Goal: Task Accomplishment & Management: Use online tool/utility

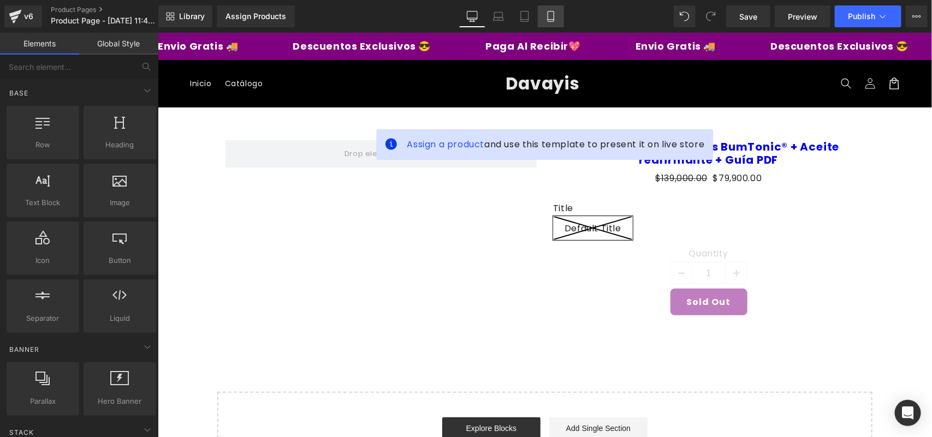
click at [547, 15] on icon at bounding box center [550, 16] width 11 height 11
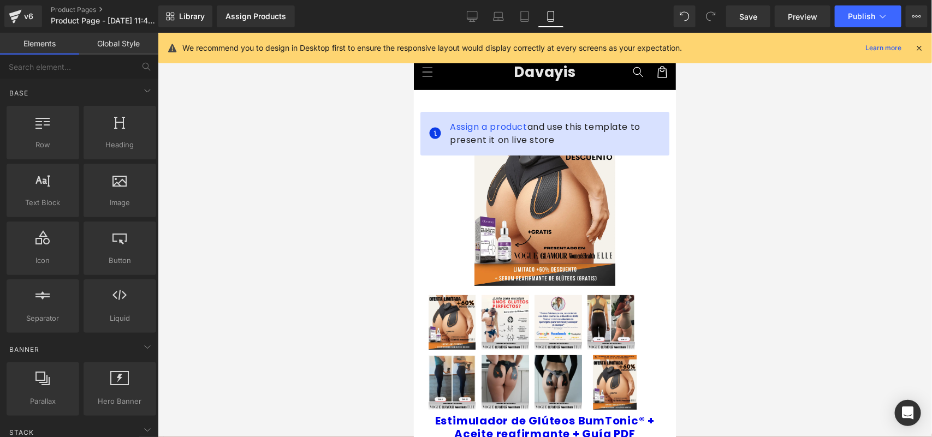
drag, startPoint x: 920, startPoint y: 45, endPoint x: 912, endPoint y: 47, distance: 8.5
click at [920, 45] on icon at bounding box center [919, 48] width 10 height 10
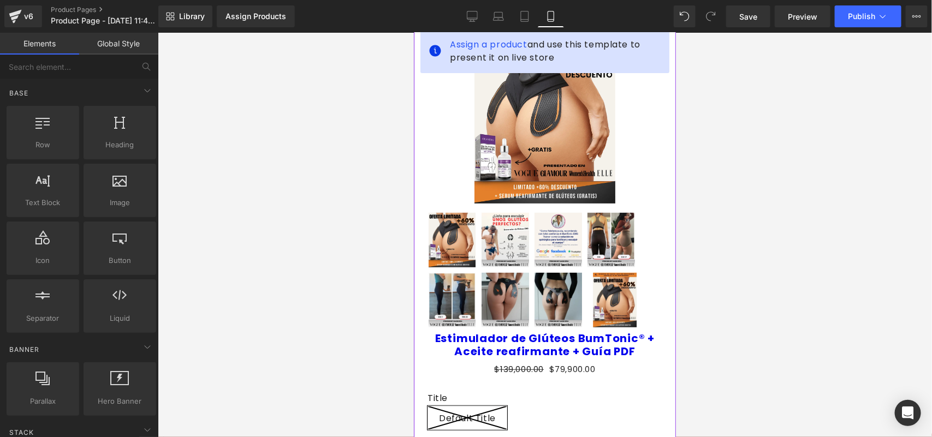
scroll to position [68, 0]
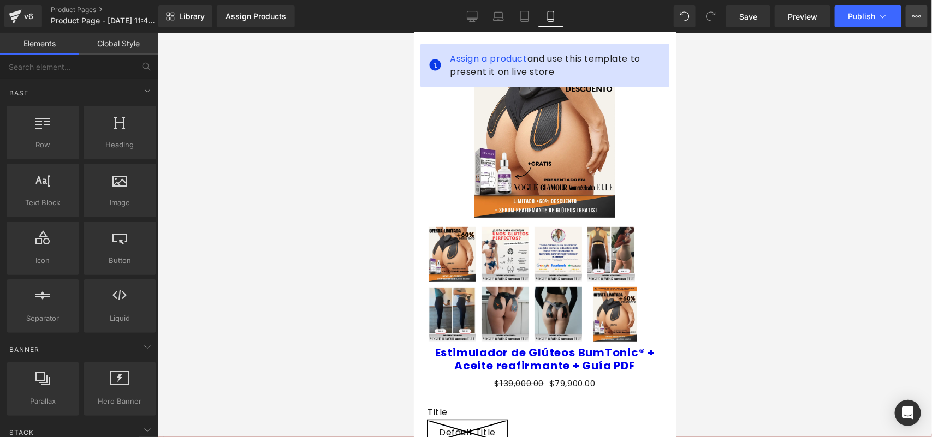
click at [908, 19] on button "Upgrade Plan View Live Page View with current Template Save Template to Library…" at bounding box center [917, 16] width 22 height 22
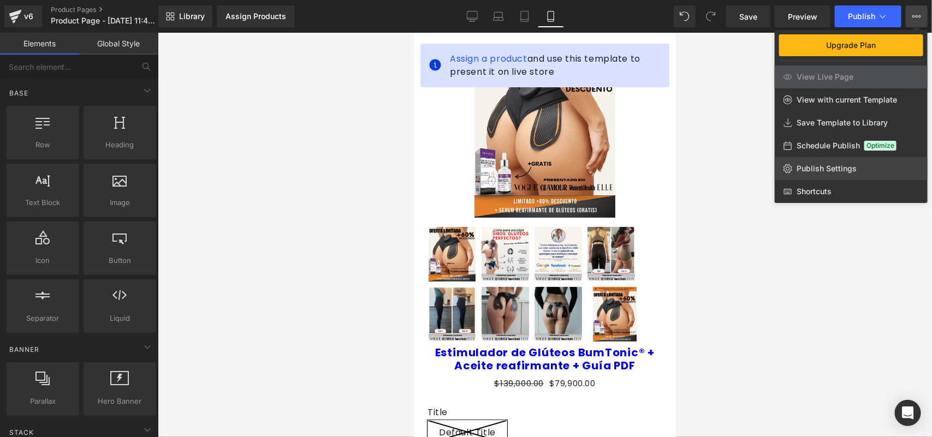
click at [795, 173] on link "Publish Settings" at bounding box center [851, 168] width 153 height 23
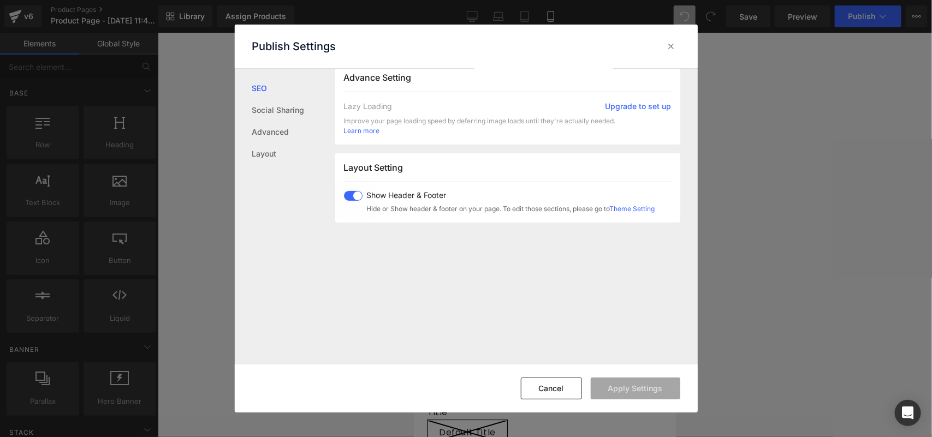
scroll to position [273, 0]
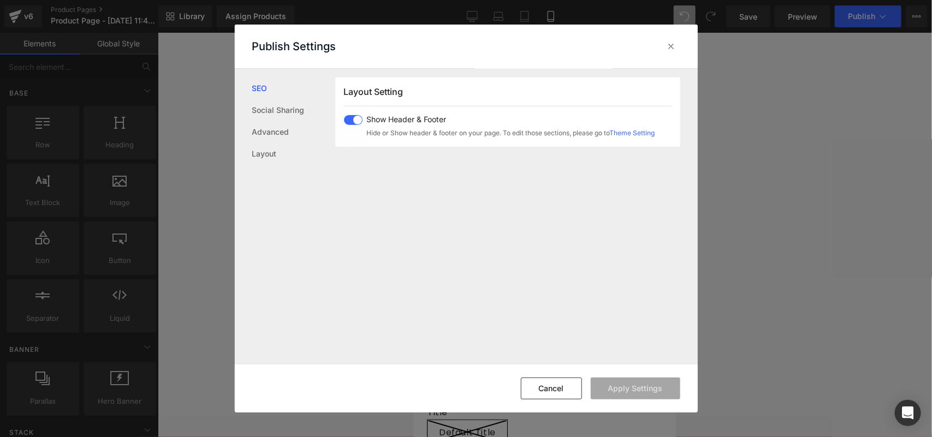
click at [354, 116] on span at bounding box center [353, 120] width 19 height 10
click at [620, 384] on button "Apply Settings" at bounding box center [636, 389] width 90 height 22
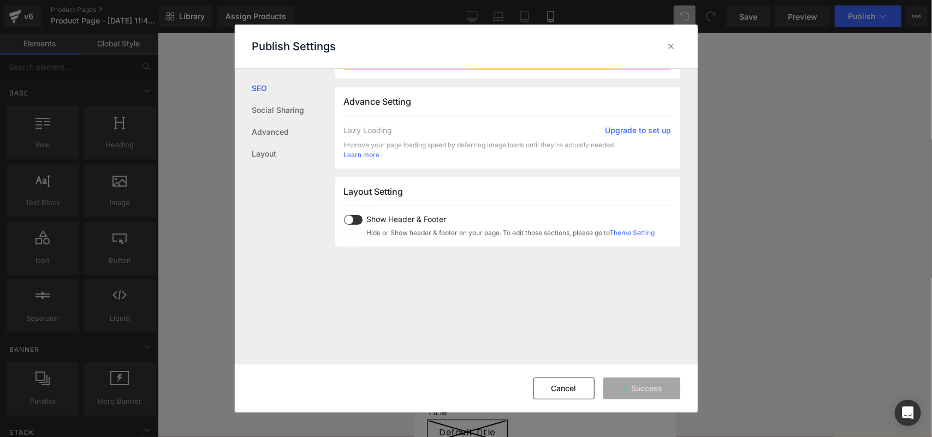
scroll to position [0, 0]
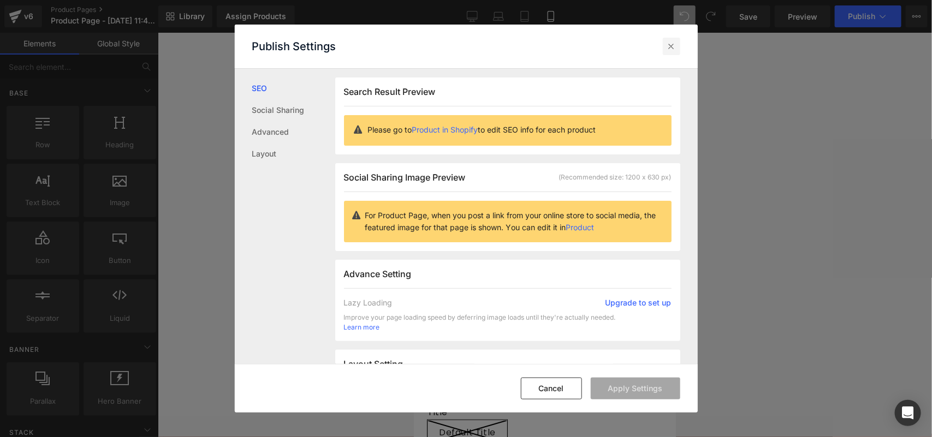
click at [675, 41] on icon at bounding box center [671, 46] width 11 height 11
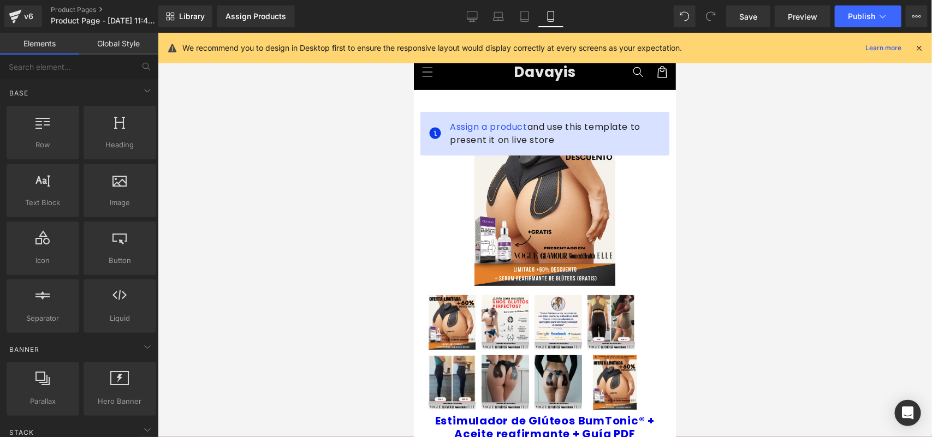
click at [915, 43] on icon at bounding box center [919, 48] width 10 height 10
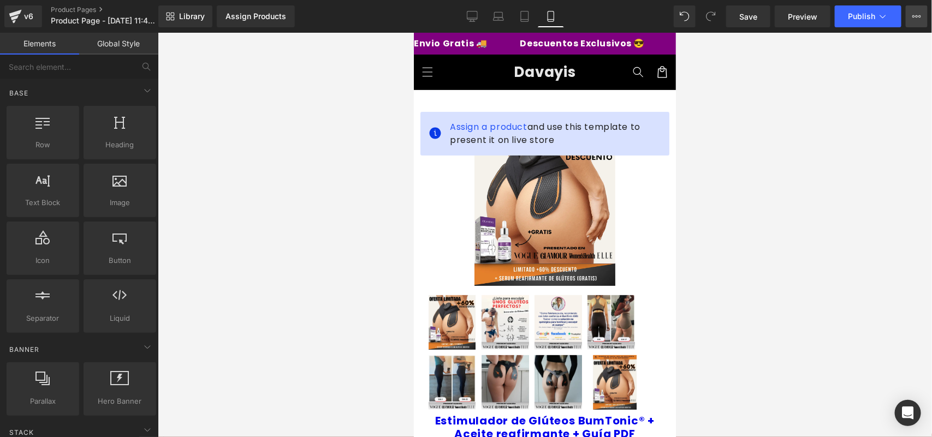
click at [915, 15] on icon at bounding box center [916, 16] width 9 height 9
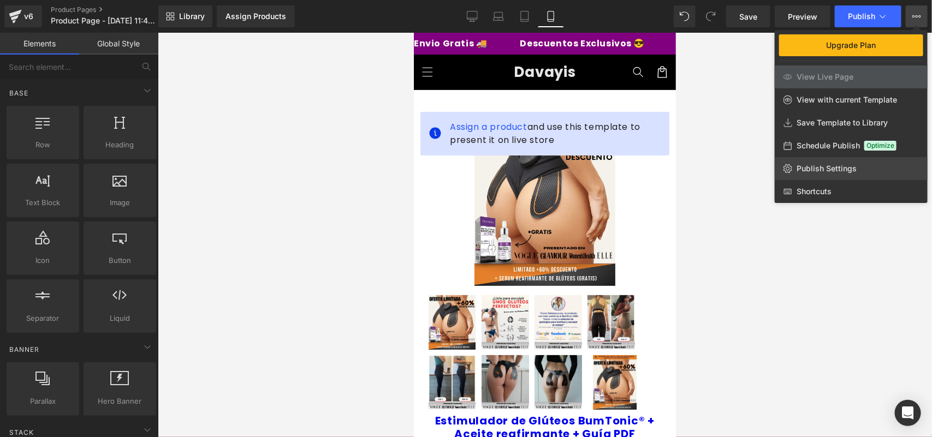
click at [813, 164] on span "Publish Settings" at bounding box center [827, 169] width 60 height 10
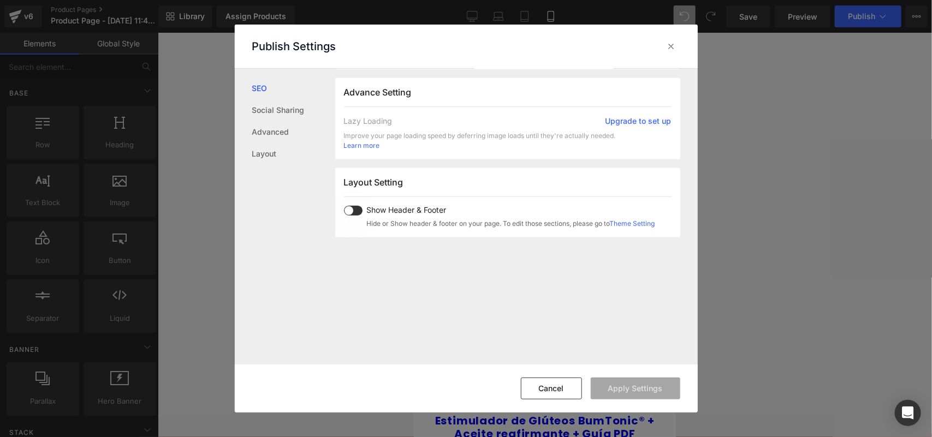
scroll to position [205, 0]
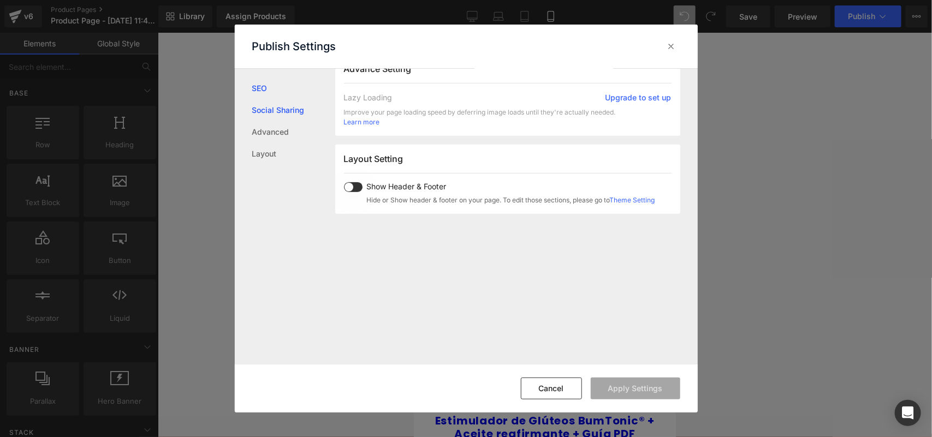
click at [283, 109] on link "Social Sharing" at bounding box center [293, 110] width 83 height 22
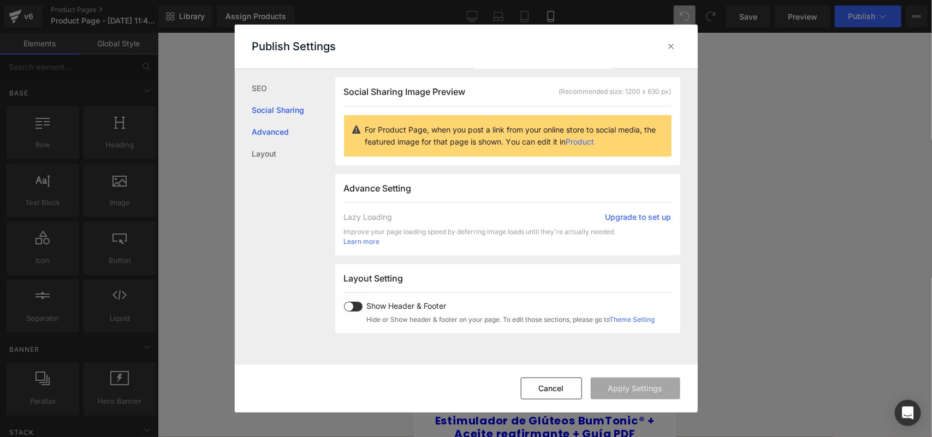
click at [282, 124] on link "Advanced" at bounding box center [293, 132] width 83 height 22
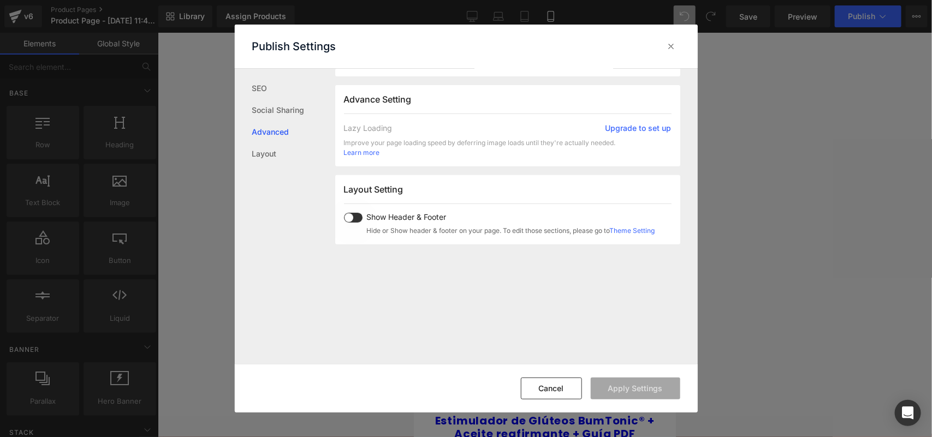
scroll to position [183, 0]
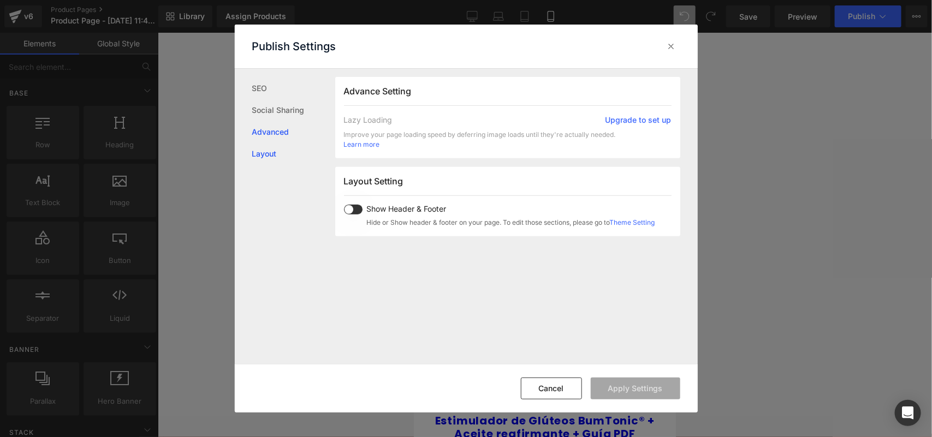
click at [276, 146] on link "Layout" at bounding box center [293, 154] width 83 height 22
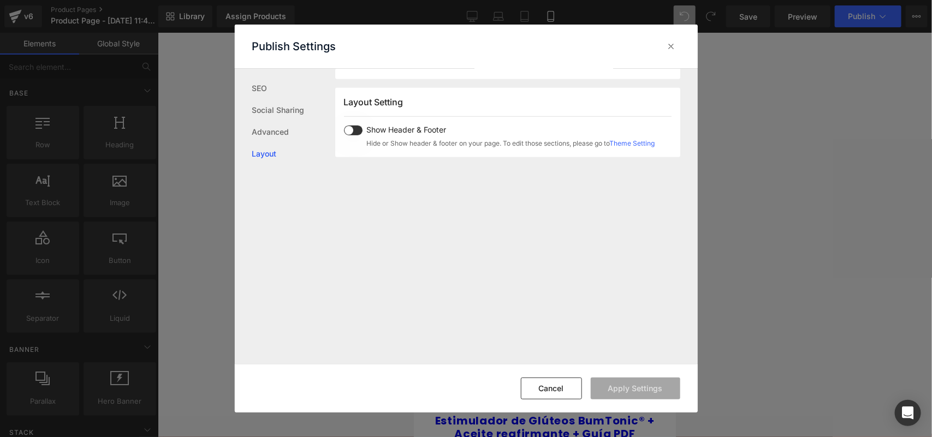
scroll to position [273, 0]
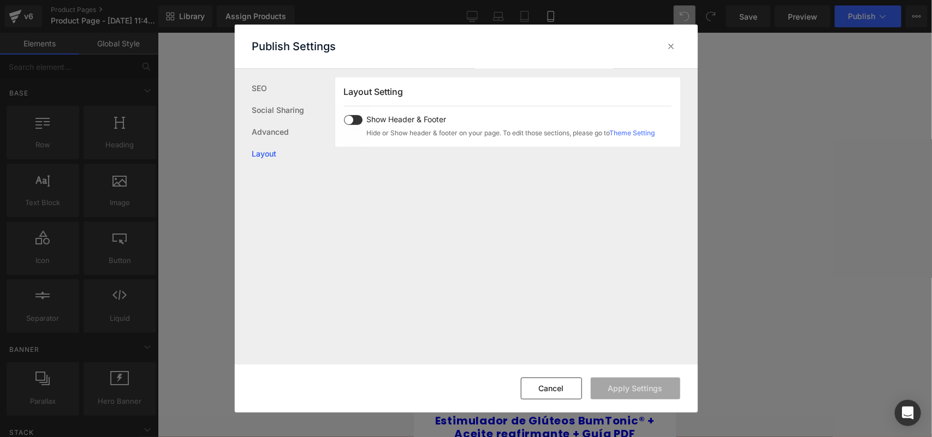
click at [357, 118] on span at bounding box center [353, 120] width 19 height 10
click at [280, 129] on link "Advanced" at bounding box center [293, 132] width 83 height 22
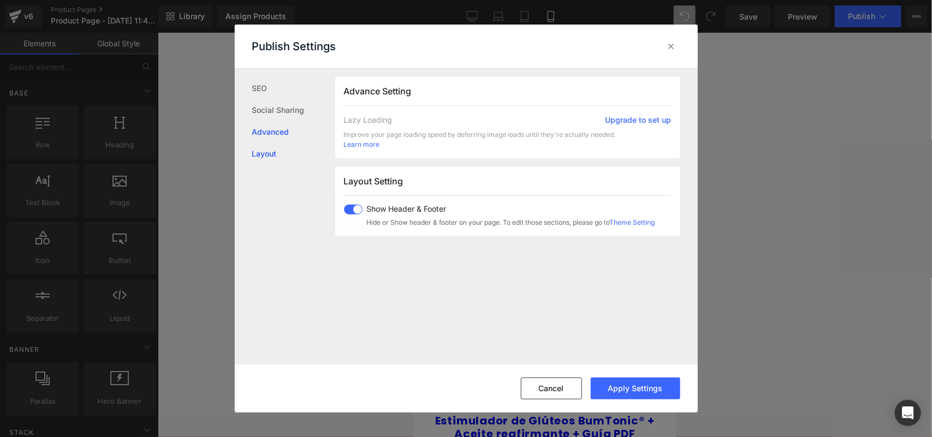
click at [282, 148] on link "Layout" at bounding box center [293, 154] width 83 height 22
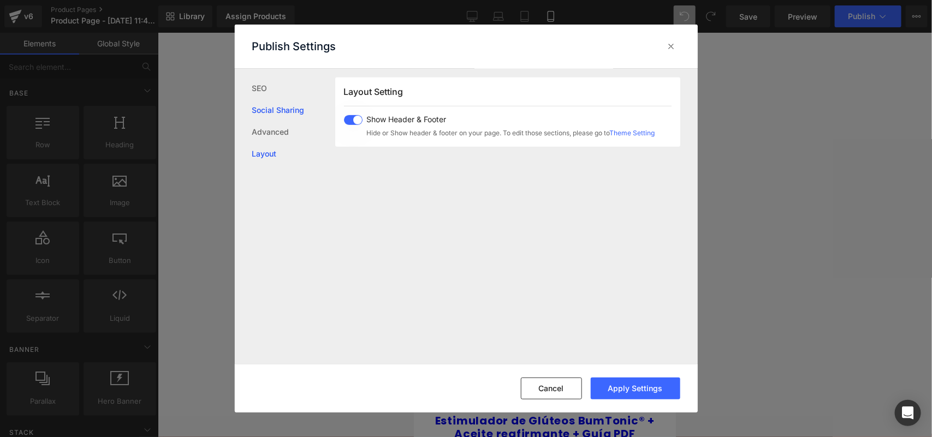
drag, startPoint x: 352, startPoint y: 124, endPoint x: 288, endPoint y: 114, distance: 64.7
click at [352, 123] on span at bounding box center [353, 120] width 19 height 10
click at [280, 129] on link "Advanced" at bounding box center [293, 132] width 83 height 22
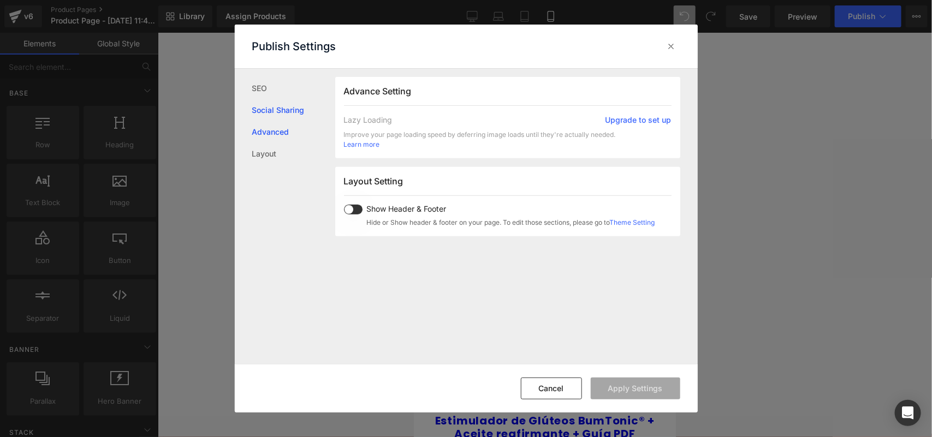
click at [280, 119] on link "Social Sharing" at bounding box center [293, 110] width 83 height 22
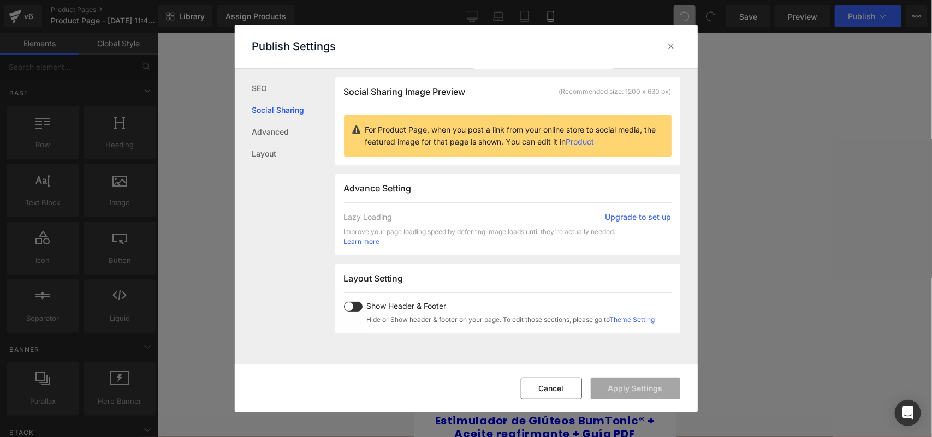
click at [269, 99] on link "Social Sharing" at bounding box center [293, 110] width 83 height 22
click at [664, 41] on div at bounding box center [671, 46] width 17 height 17
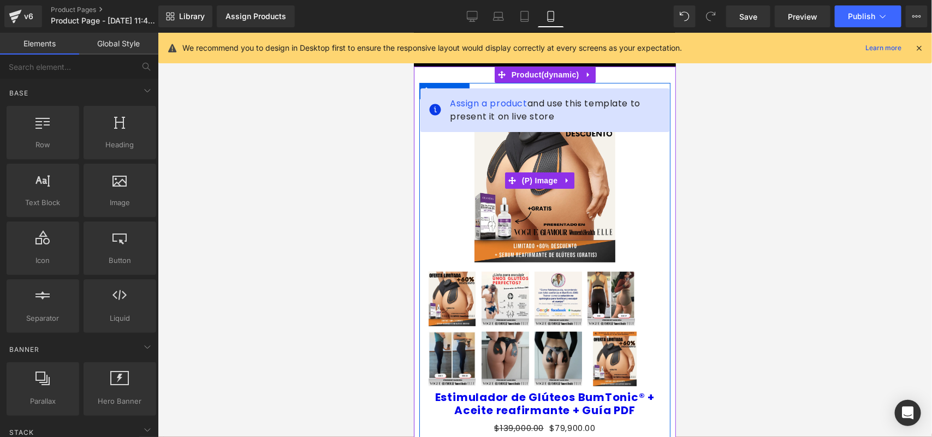
scroll to position [0, 0]
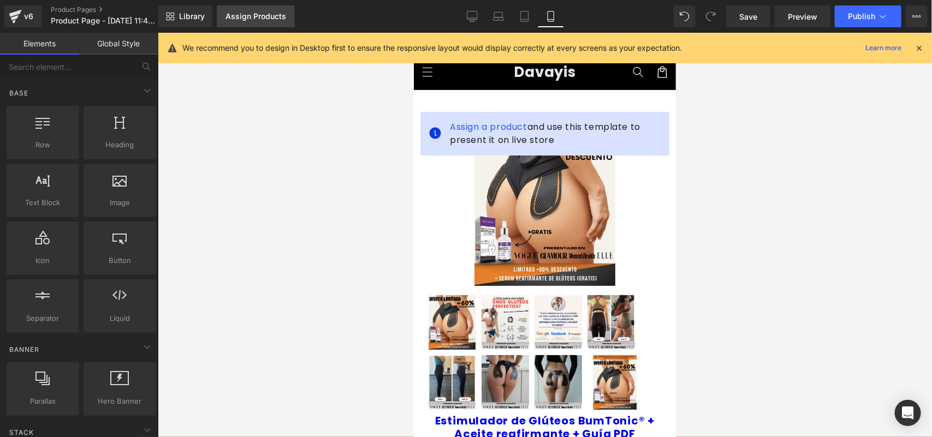
click at [275, 15] on div "Assign Products" at bounding box center [255, 16] width 61 height 9
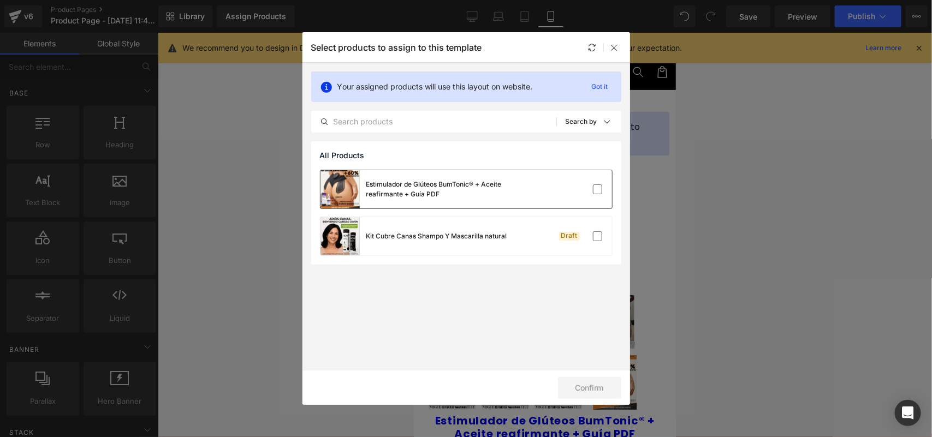
click at [538, 185] on div "Estimulador de Glúteos BumTonic® + Aceite reafirmante + Guía PDF" at bounding box center [466, 189] width 292 height 38
click at [590, 381] on button "Confirm" at bounding box center [589, 388] width 63 height 22
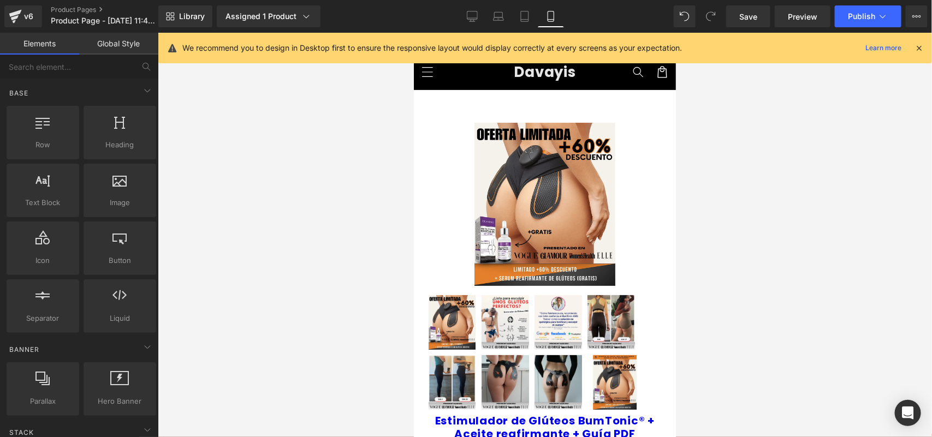
click at [423, 82] on span "Menú" at bounding box center [427, 72] width 24 height 24
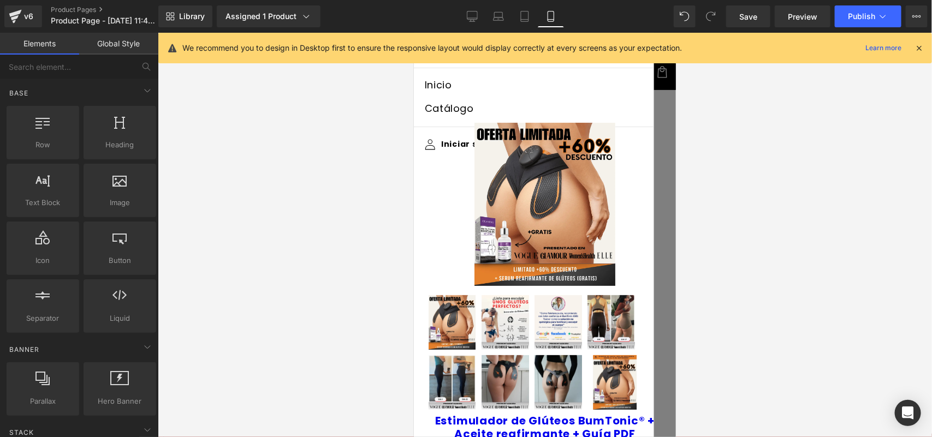
click at [751, 129] on div at bounding box center [545, 235] width 774 height 405
click at [741, 170] on div at bounding box center [545, 235] width 774 height 405
click at [918, 44] on icon at bounding box center [919, 48] width 10 height 10
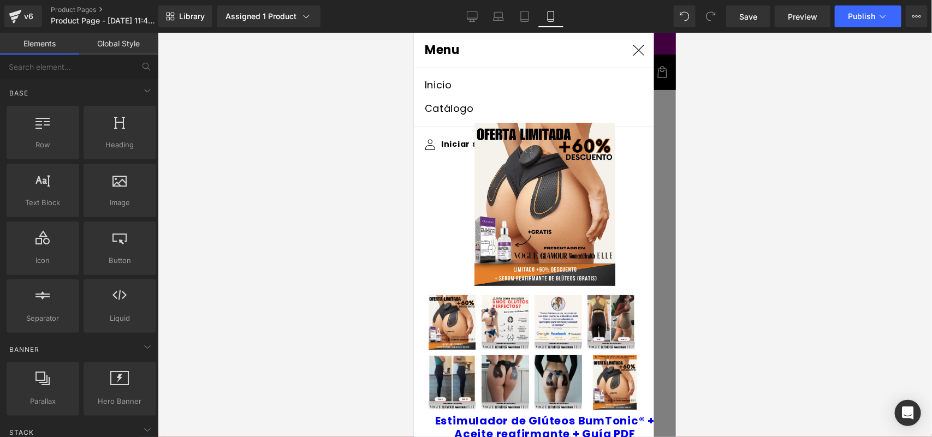
click at [633, 51] on icon at bounding box center [637, 49] width 11 height 11
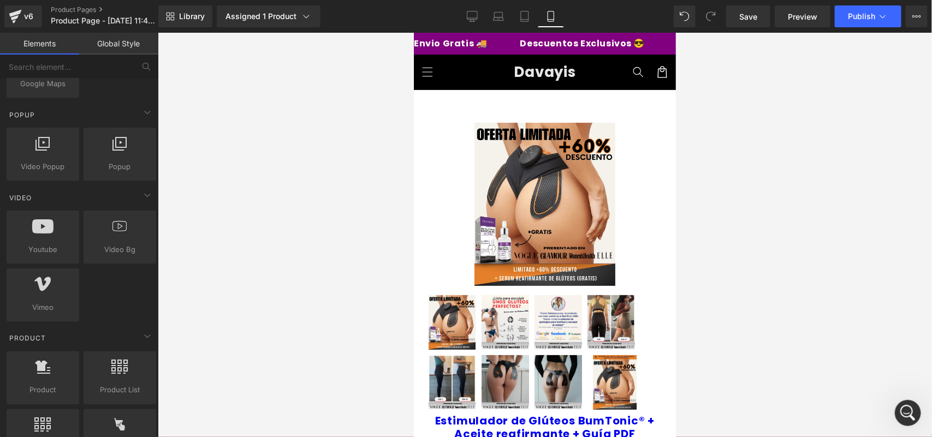
scroll to position [751, 0]
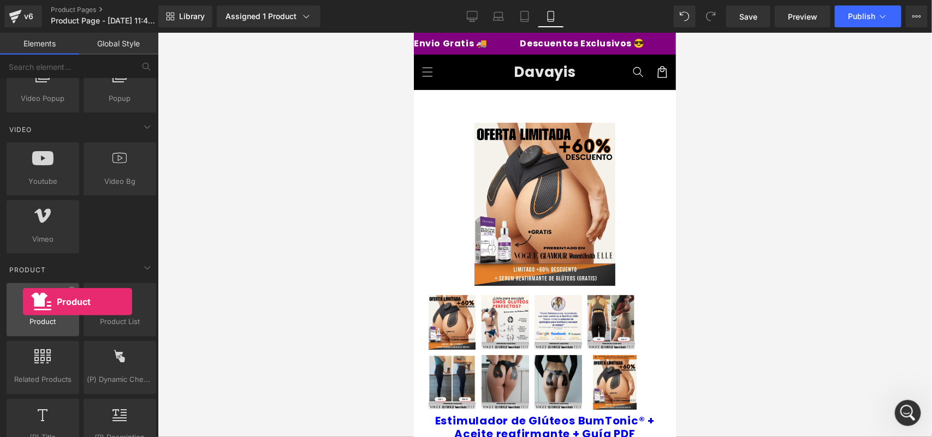
click at [23, 302] on div at bounding box center [43, 304] width 66 height 25
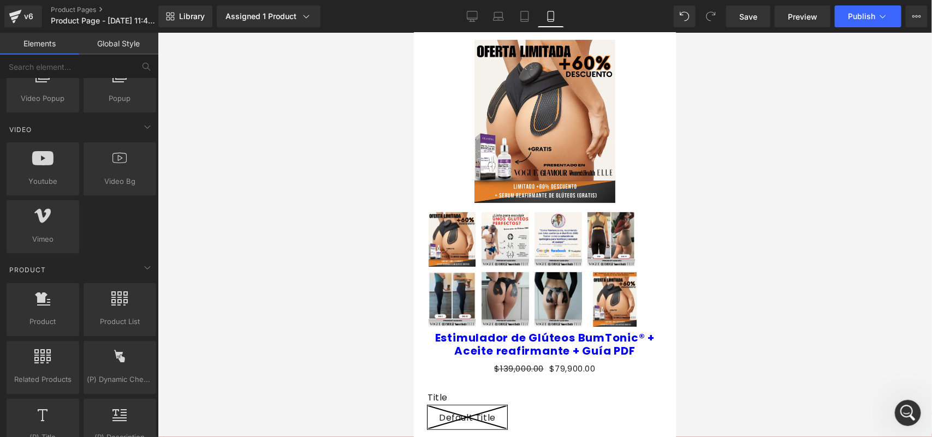
scroll to position [75, 0]
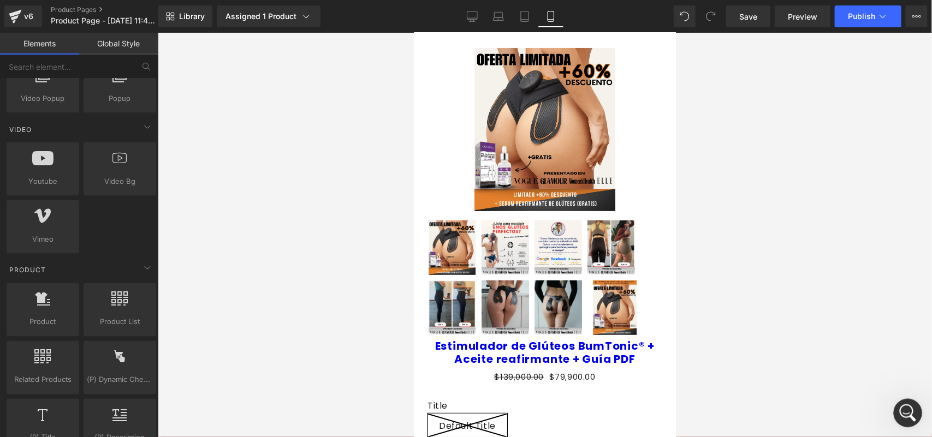
click at [919, 415] on html at bounding box center [906, 412] width 26 height 26
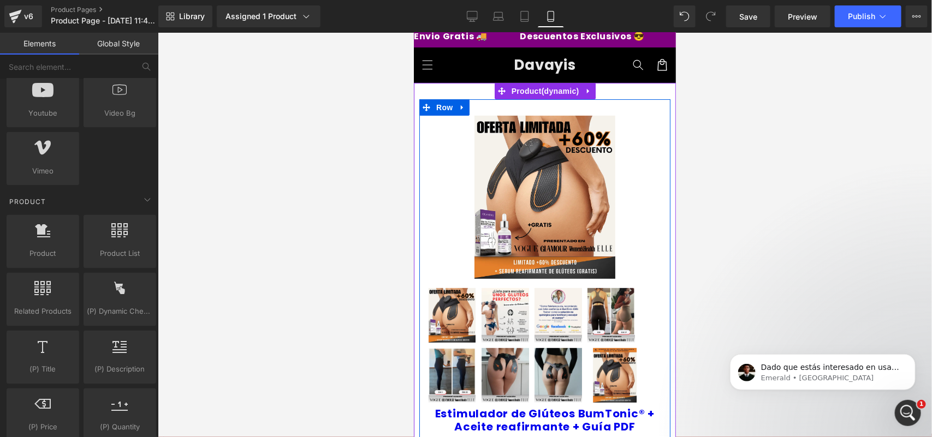
scroll to position [0, 0]
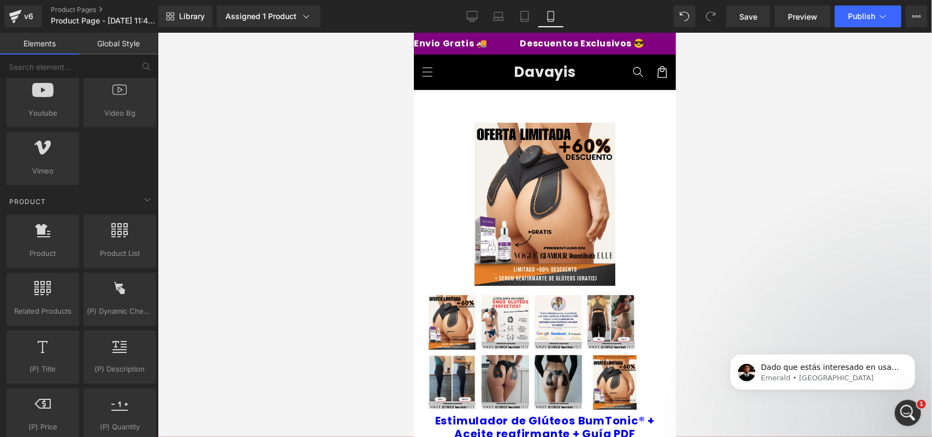
click at [534, 57] on header "Menu Inicio Catálogo Iniciar sesión Inicio Catálogo Davayis" at bounding box center [544, 71] width 262 height 35
click at [534, 54] on header "Menu Inicio Catálogo Iniciar sesión Inicio Catálogo Davayis" at bounding box center [544, 71] width 262 height 35
click at [553, 84] on header "Menu Inicio Catálogo Iniciar sesión Inicio Catálogo Davayis" at bounding box center [544, 71] width 262 height 35
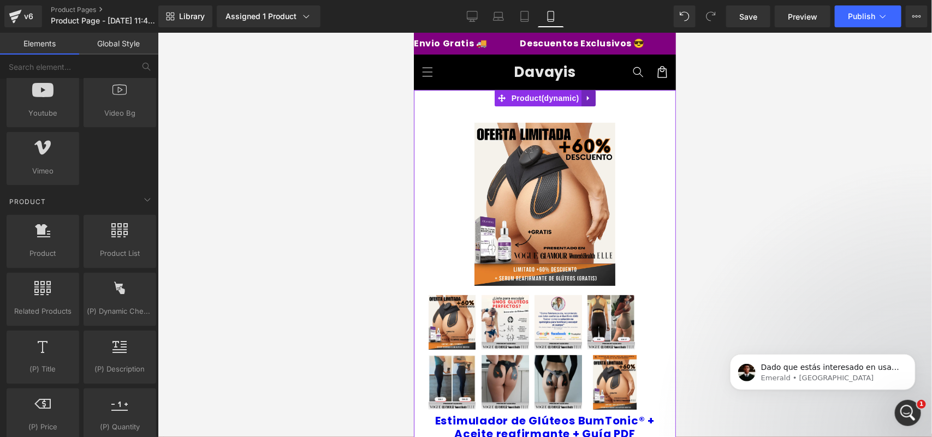
click at [593, 97] on link at bounding box center [588, 98] width 14 height 16
click at [593, 95] on icon at bounding box center [596, 98] width 8 height 8
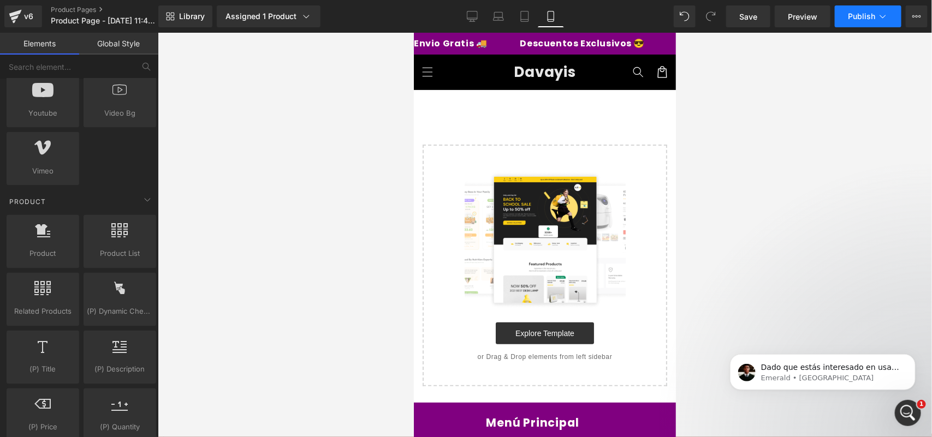
click at [883, 22] on button "Publish" at bounding box center [868, 16] width 67 height 22
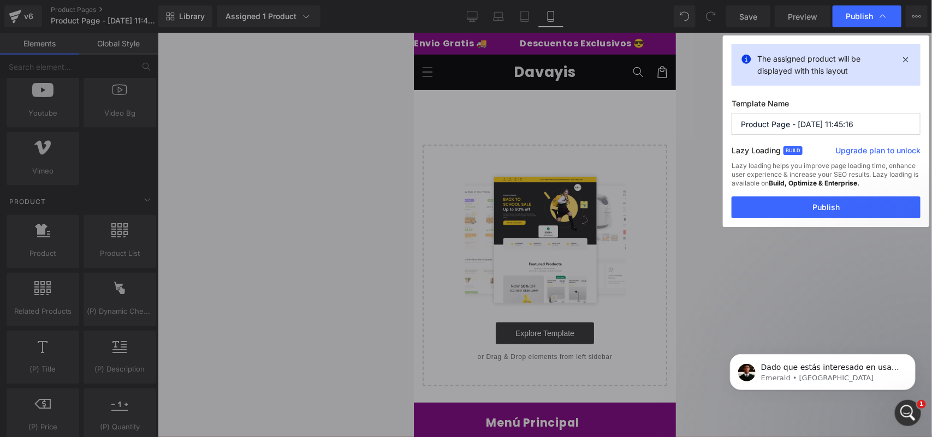
drag, startPoint x: 854, startPoint y: 123, endPoint x: 714, endPoint y: 134, distance: 140.8
click at [714, 134] on div "Publish The assigned product will be displayed with this layout Template Name P…" at bounding box center [466, 218] width 932 height 437
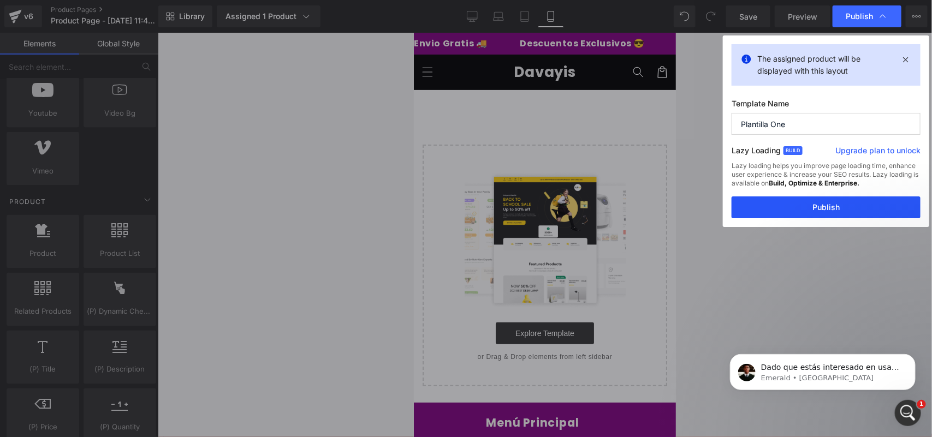
type input "Plantilla One"
click at [806, 204] on button "Publish" at bounding box center [826, 208] width 189 height 22
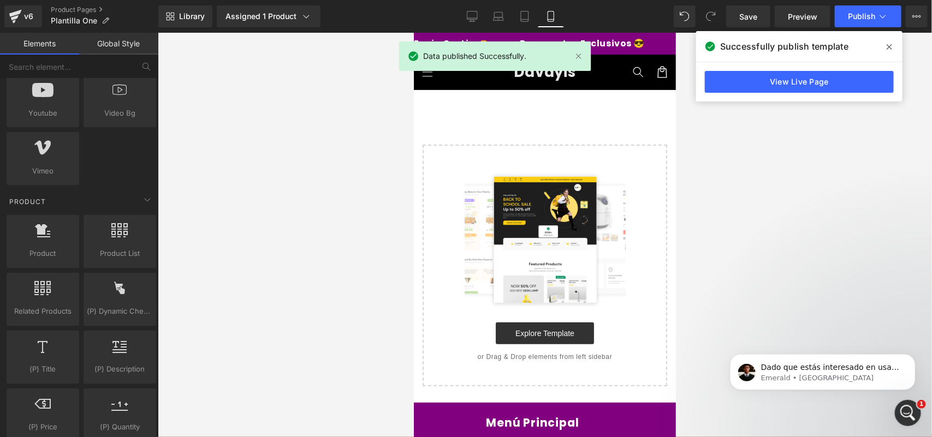
click at [886, 44] on span at bounding box center [889, 46] width 17 height 17
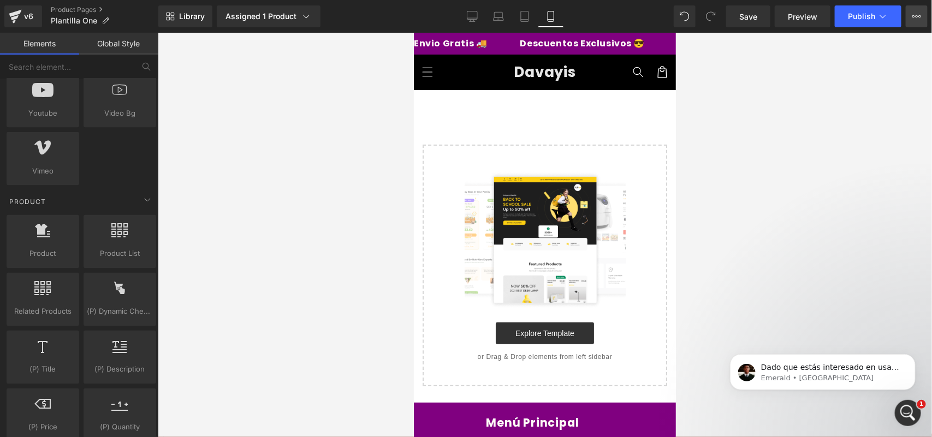
click at [929, 14] on div "Save Preview Publish Scheduled Upgrade Plan View Live Page View with current Te…" at bounding box center [827, 16] width 210 height 22
click at [927, 14] on button "Upgrade Plan View Live Page View with current Template Save Template to Library…" at bounding box center [917, 16] width 22 height 22
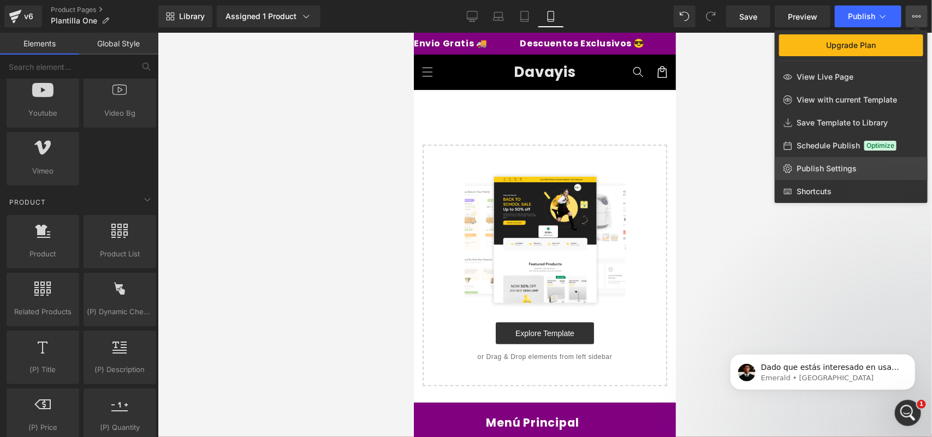
click at [822, 164] on span "Publish Settings" at bounding box center [827, 169] width 60 height 10
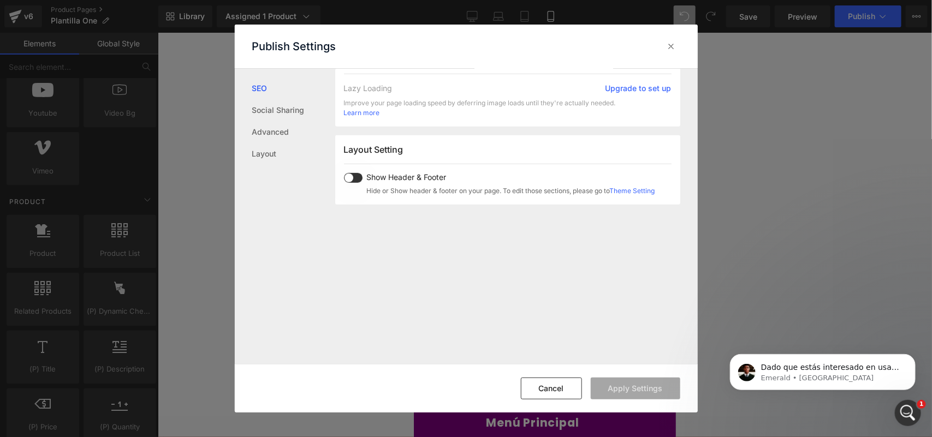
scroll to position [273, 0]
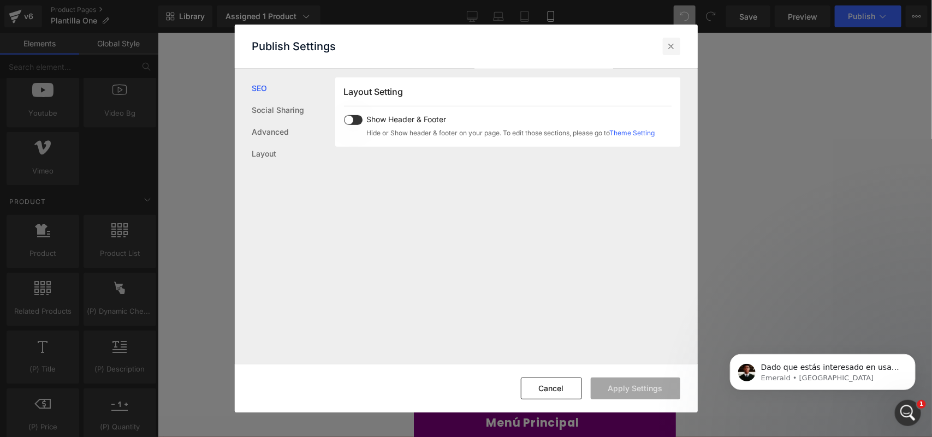
click at [672, 49] on icon at bounding box center [671, 46] width 11 height 11
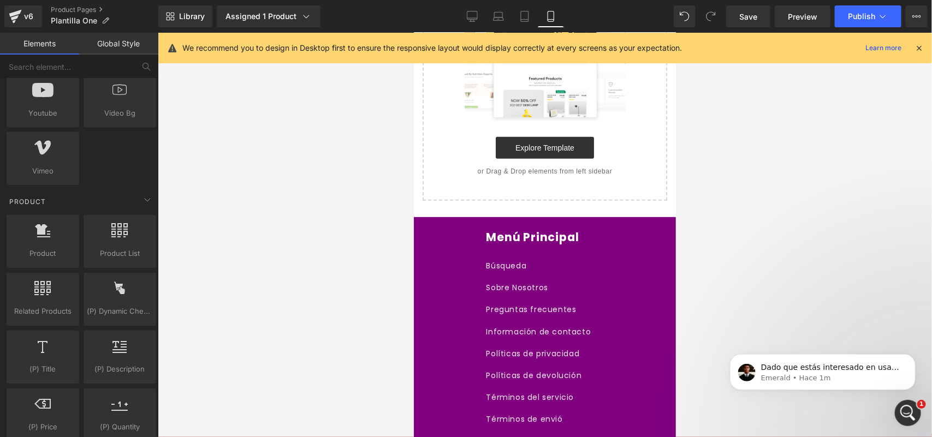
scroll to position [199, 0]
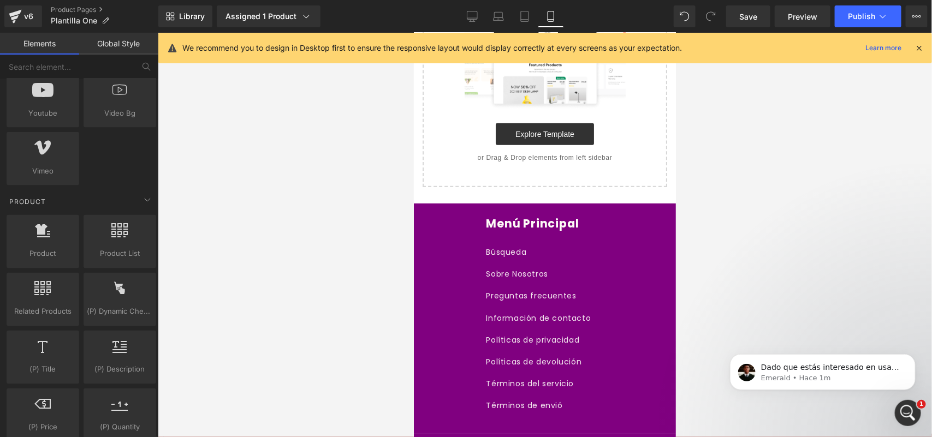
click at [638, 319] on div "Menú Principal Búsqueda Sobre Nosotros Preguntas frecuentes Información de cont…" at bounding box center [544, 316] width 246 height 200
click at [772, 376] on p "Emerald • Hace 1m" at bounding box center [831, 378] width 141 height 10
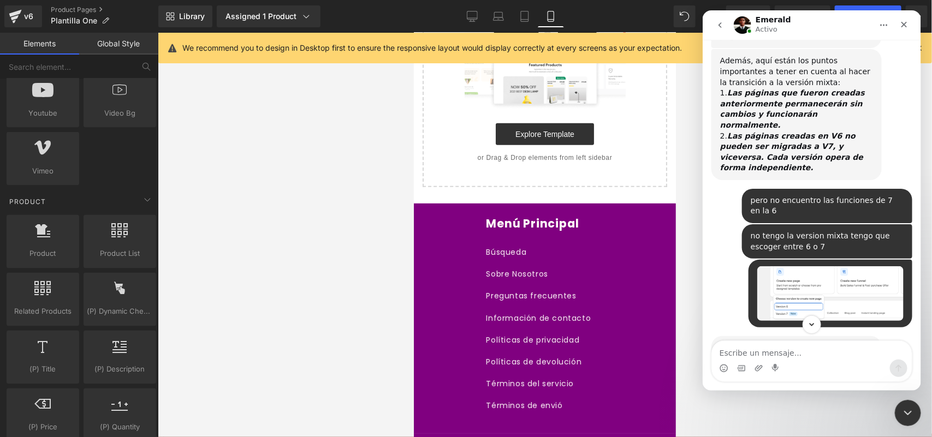
scroll to position [995, 0]
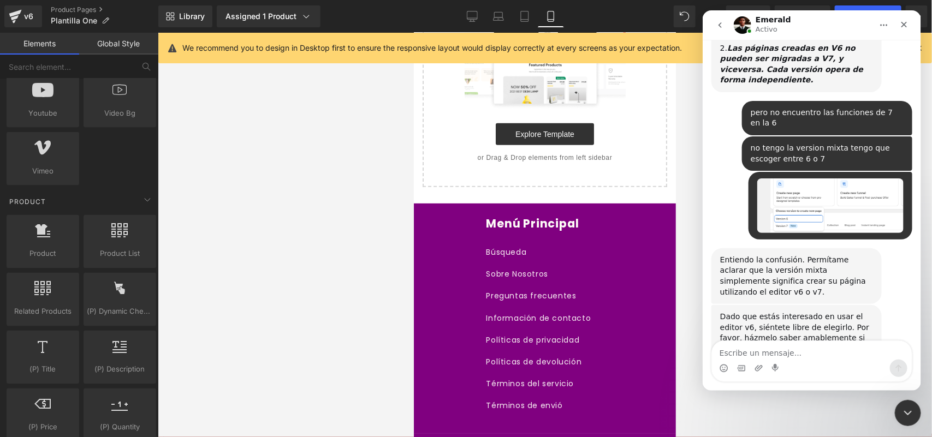
click at [381, 266] on div at bounding box center [466, 202] width 932 height 405
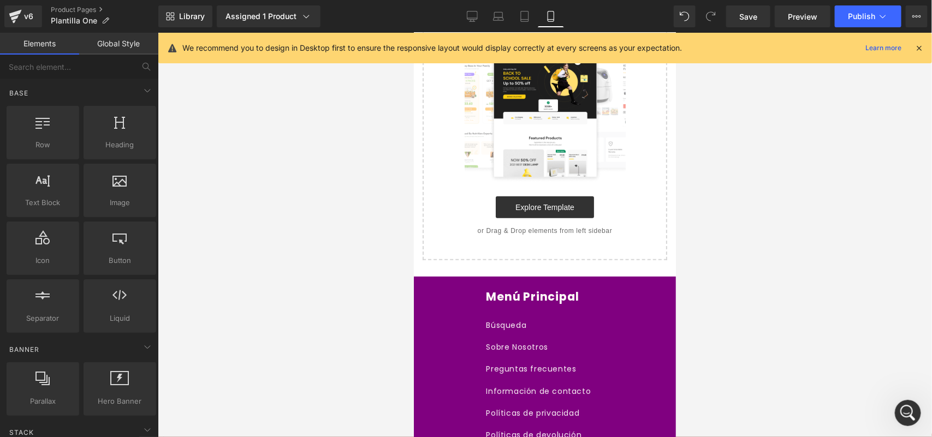
scroll to position [0, 0]
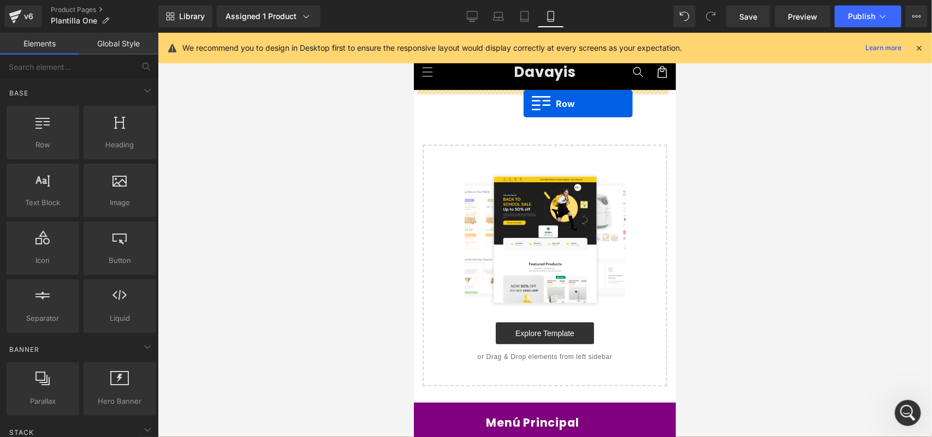
drag, startPoint x: 678, startPoint y: 210, endPoint x: 523, endPoint y: 103, distance: 188.1
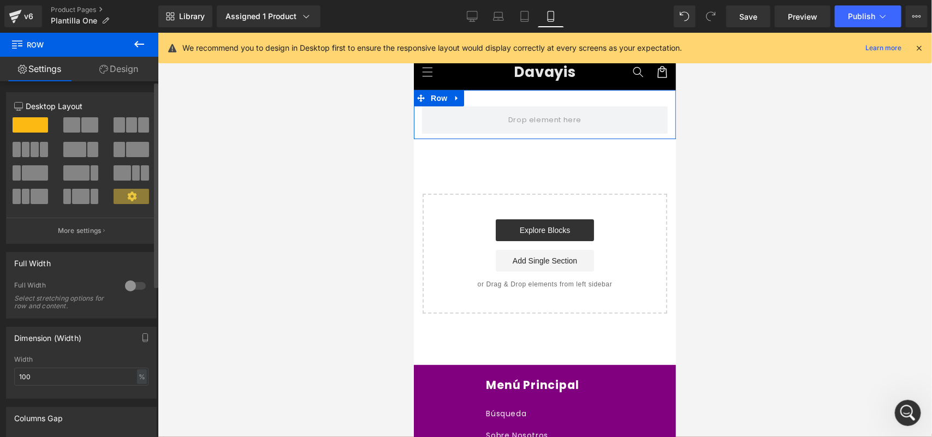
click at [132, 290] on div at bounding box center [135, 285] width 26 height 17
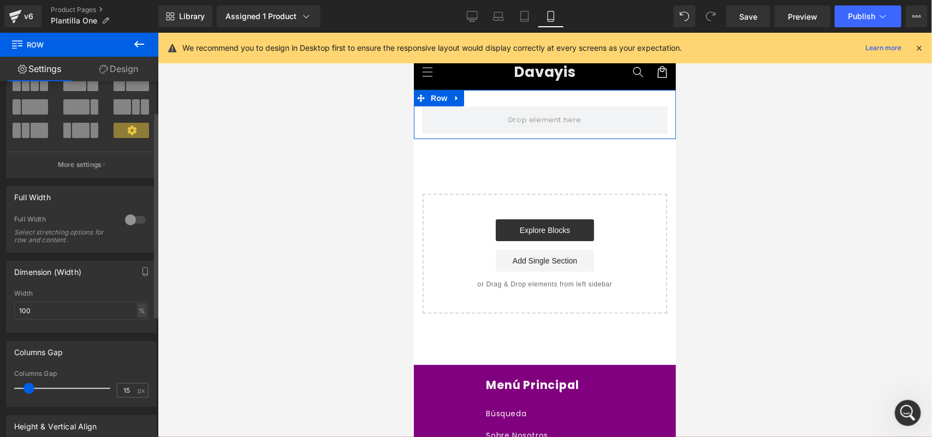
scroll to position [136, 0]
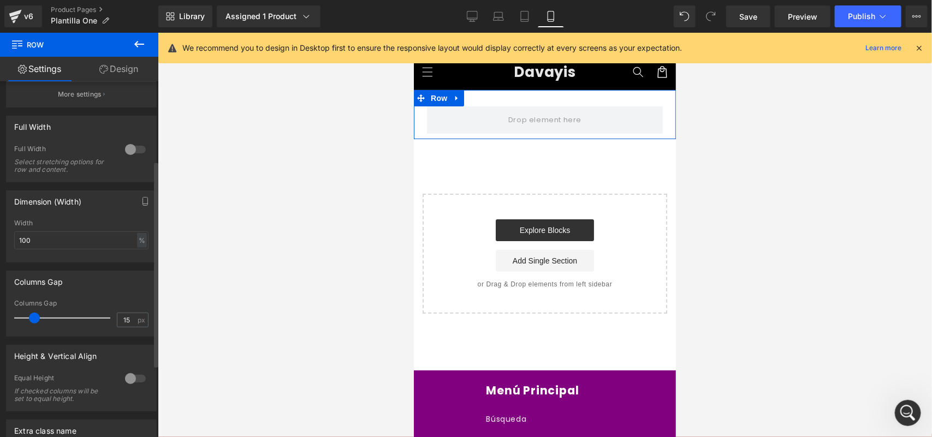
click at [37, 322] on span at bounding box center [34, 318] width 11 height 11
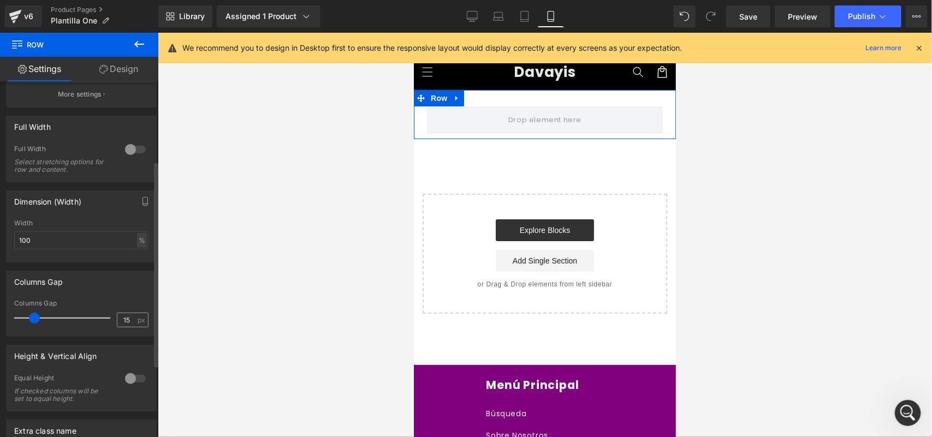
click at [136, 316] on div "15 px" at bounding box center [133, 320] width 32 height 15
click at [134, 323] on div "15 px" at bounding box center [133, 320] width 32 height 15
click at [122, 323] on input "15" at bounding box center [126, 320] width 19 height 14
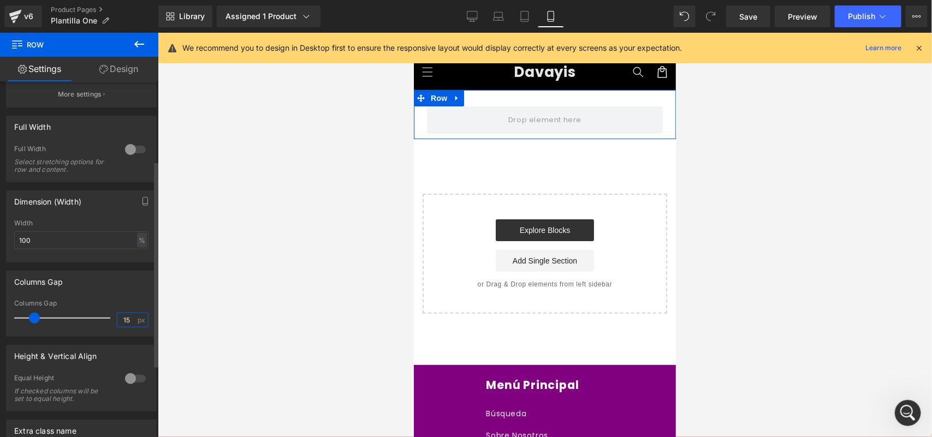
type input "15"
click at [120, 291] on div "Columns Gap" at bounding box center [82, 281] width 150 height 21
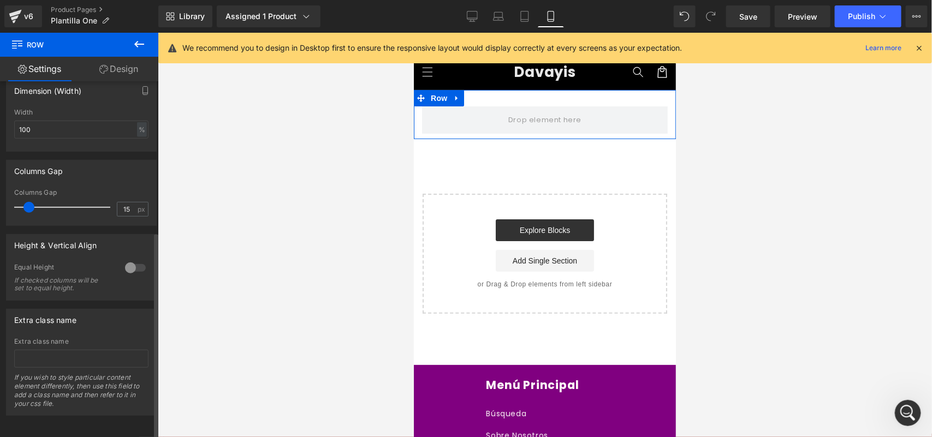
scroll to position [260, 0]
click at [126, 260] on div at bounding box center [135, 266] width 26 height 17
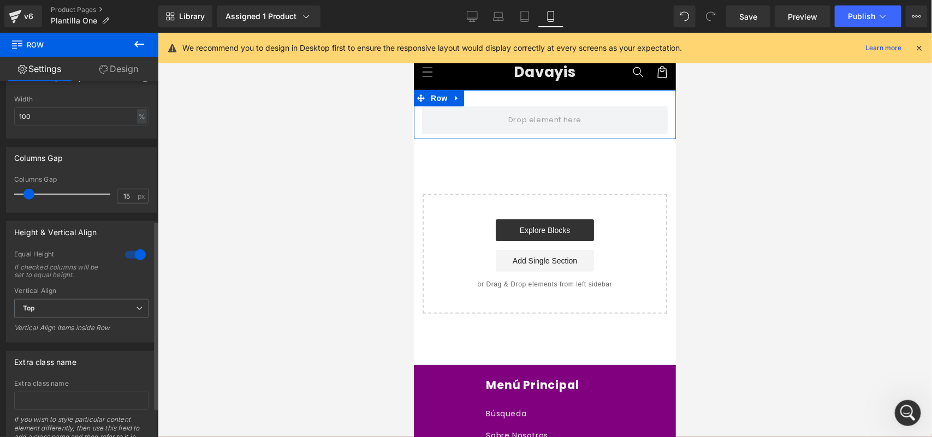
click at [126, 260] on div at bounding box center [135, 254] width 26 height 17
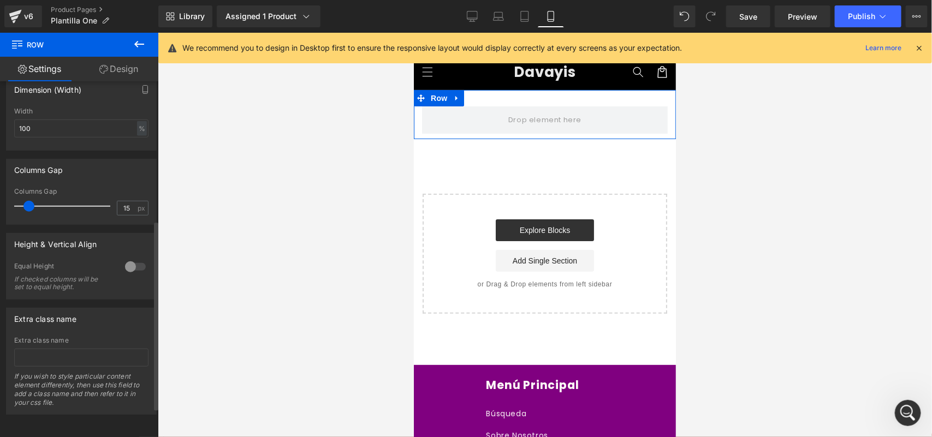
click at [126, 260] on div at bounding box center [135, 266] width 26 height 17
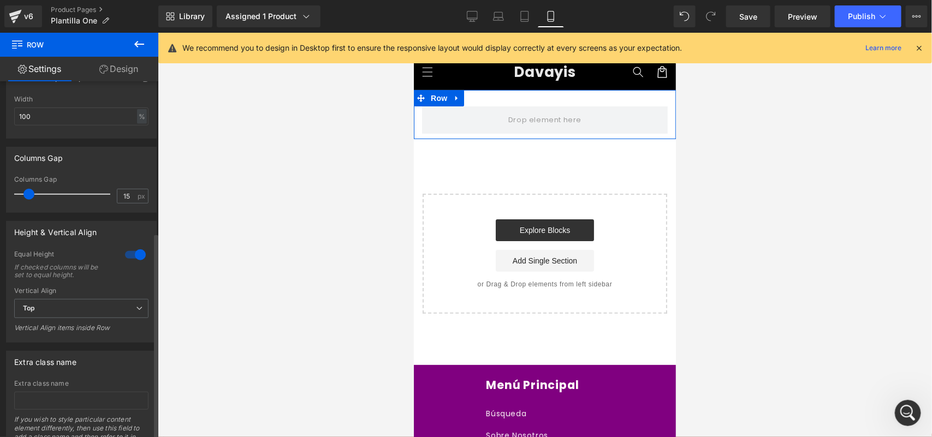
click at [126, 260] on div at bounding box center [135, 254] width 26 height 17
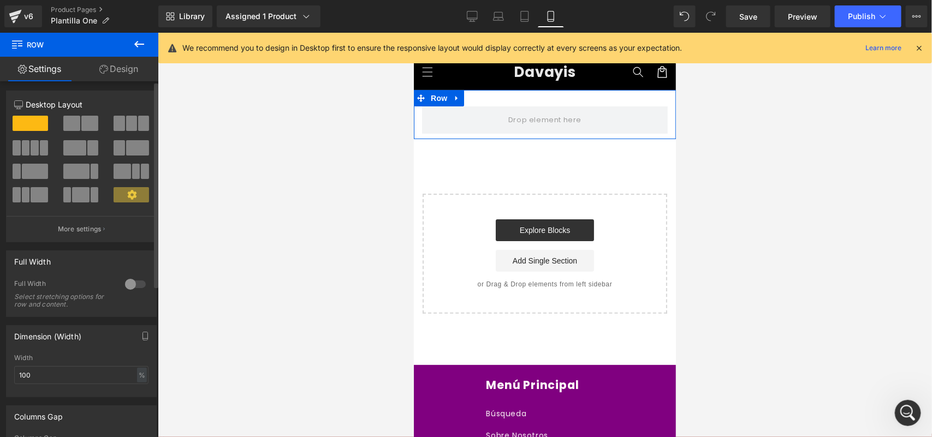
scroll to position [0, 0]
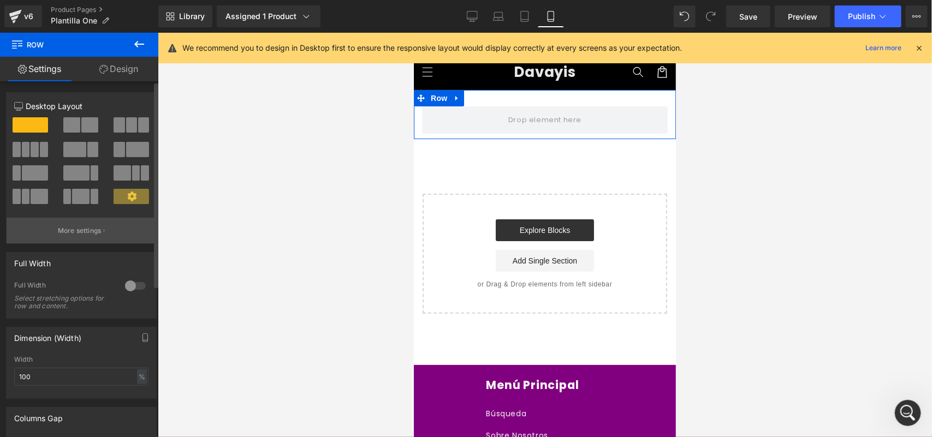
click at [98, 236] on p "More settings" at bounding box center [80, 231] width 44 height 10
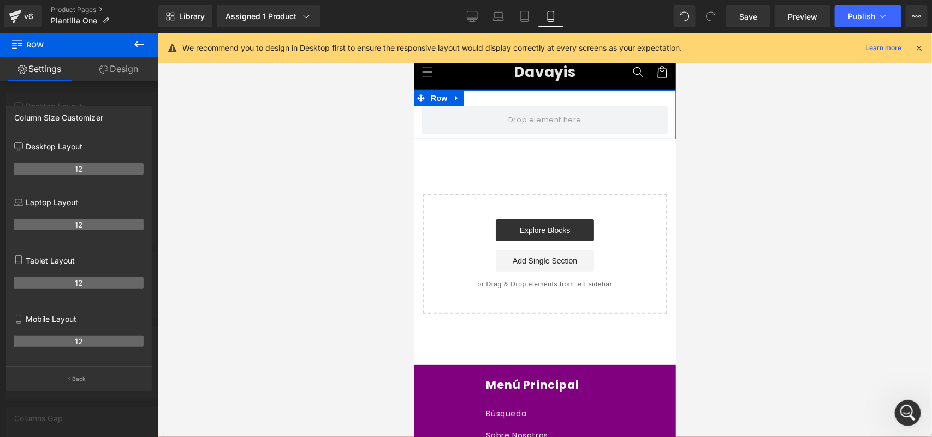
click at [113, 72] on link "Design" at bounding box center [118, 69] width 79 height 25
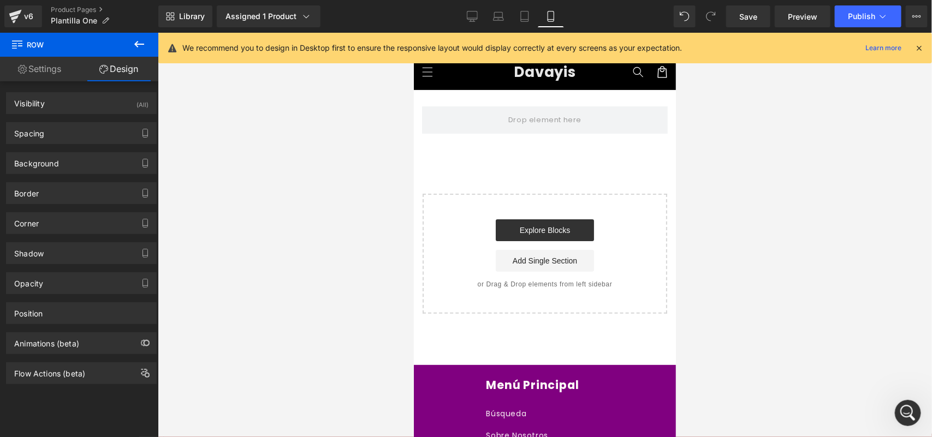
click at [133, 46] on icon at bounding box center [139, 44] width 13 height 13
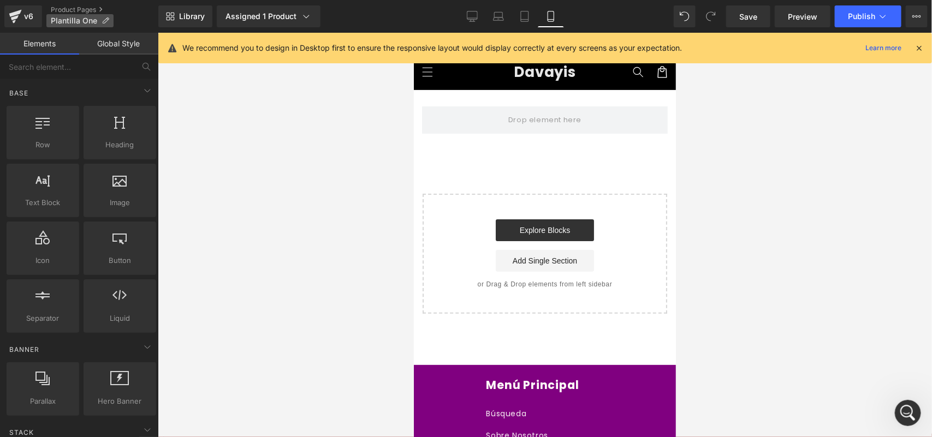
click at [104, 23] on icon at bounding box center [106, 21] width 8 height 8
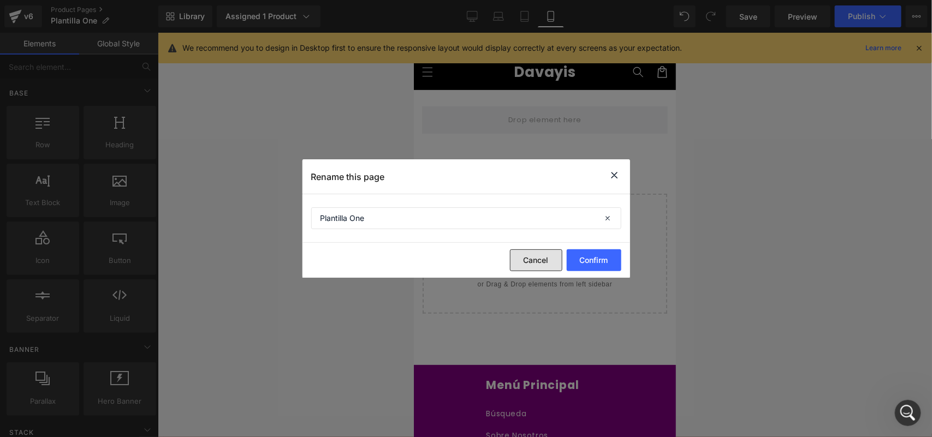
click at [527, 268] on button "Cancel" at bounding box center [536, 261] width 52 height 22
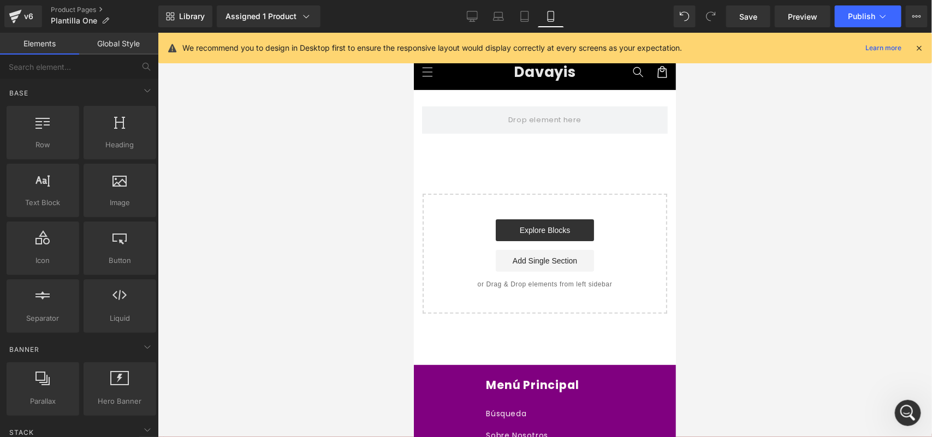
scroll to position [995, 0]
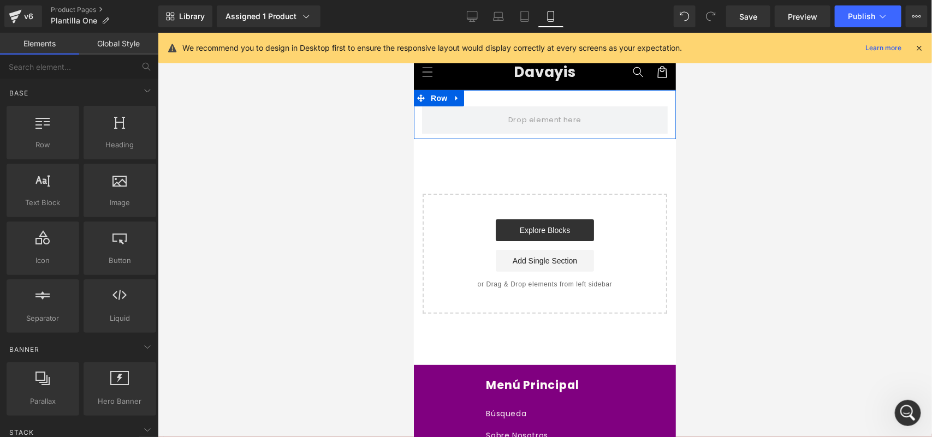
click at [532, 104] on div "Row" at bounding box center [544, 114] width 262 height 49
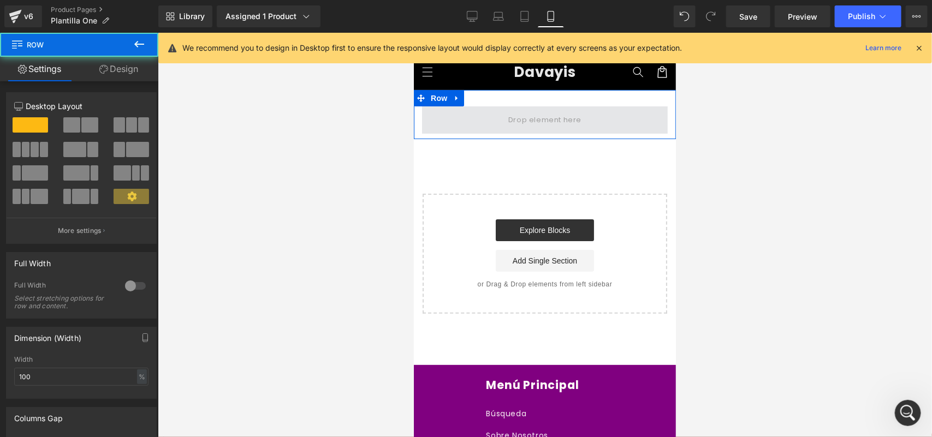
click at [532, 114] on span at bounding box center [544, 119] width 81 height 18
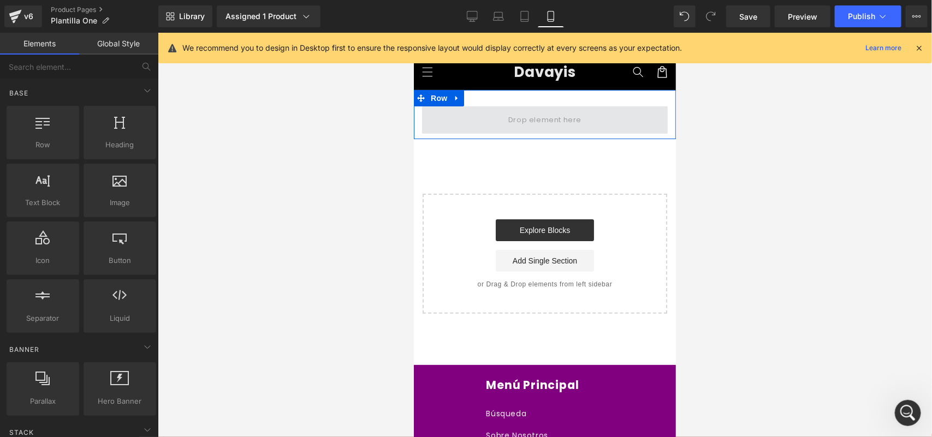
click at [532, 125] on span at bounding box center [544, 119] width 81 height 18
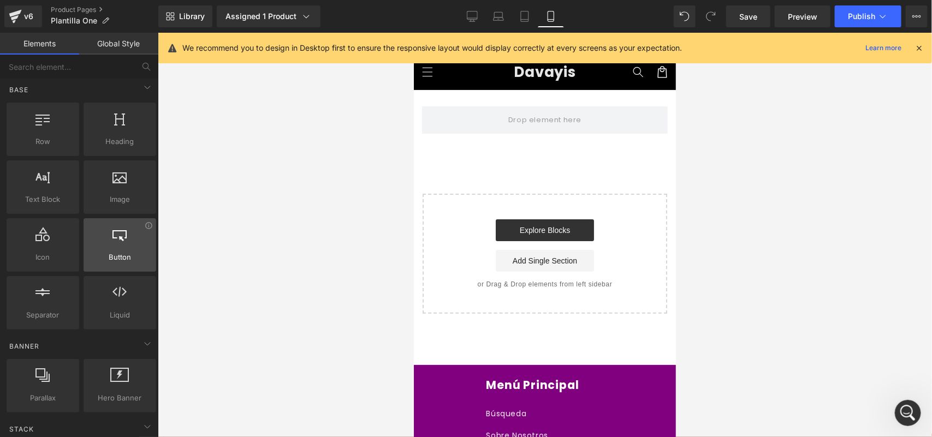
scroll to position [0, 0]
click at [147, 89] on icon at bounding box center [147, 90] width 13 height 13
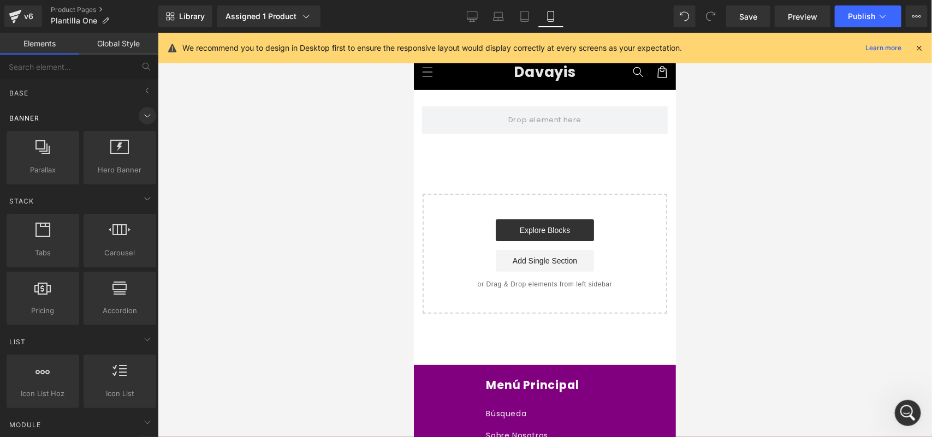
click at [146, 121] on icon at bounding box center [147, 115] width 13 height 13
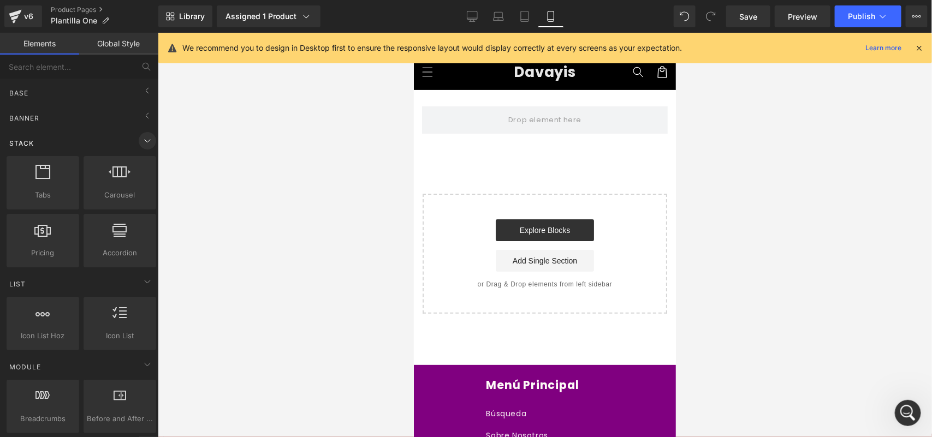
click at [141, 143] on icon at bounding box center [147, 140] width 13 height 13
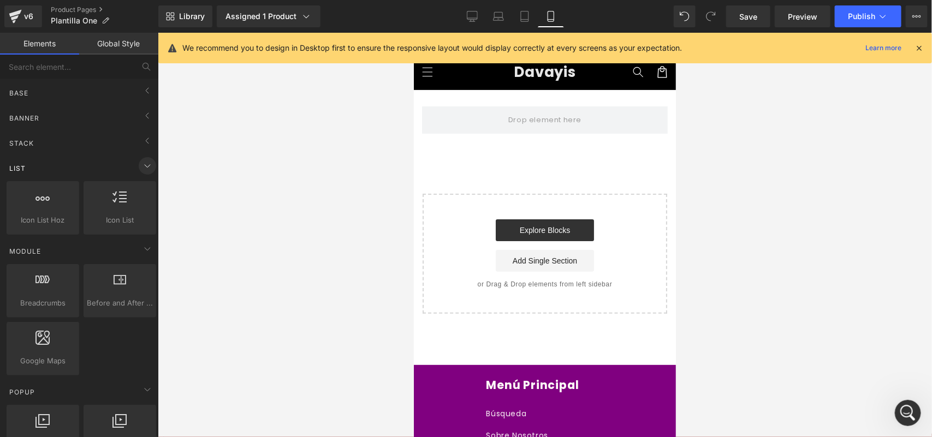
click at [141, 170] on icon at bounding box center [147, 165] width 13 height 13
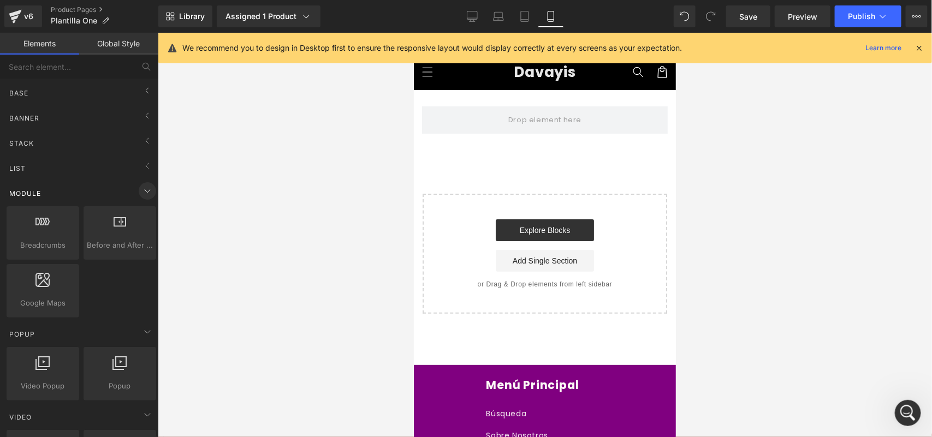
click at [141, 188] on icon at bounding box center [147, 191] width 13 height 13
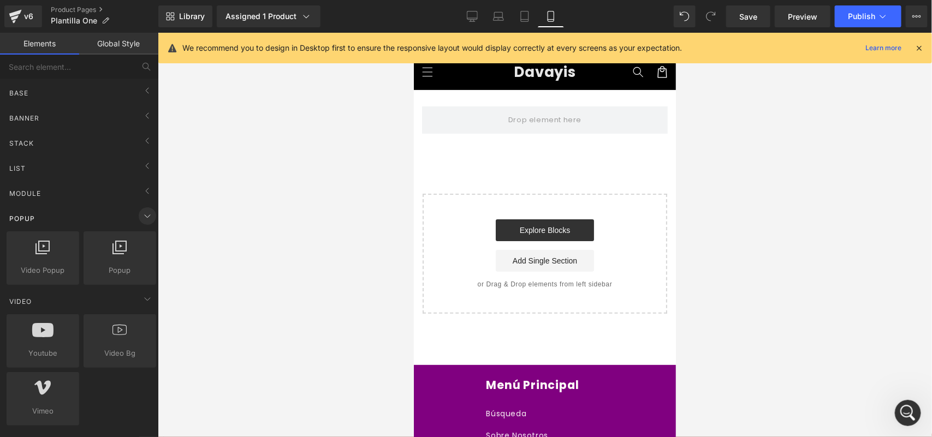
click at [141, 223] on icon at bounding box center [147, 216] width 13 height 13
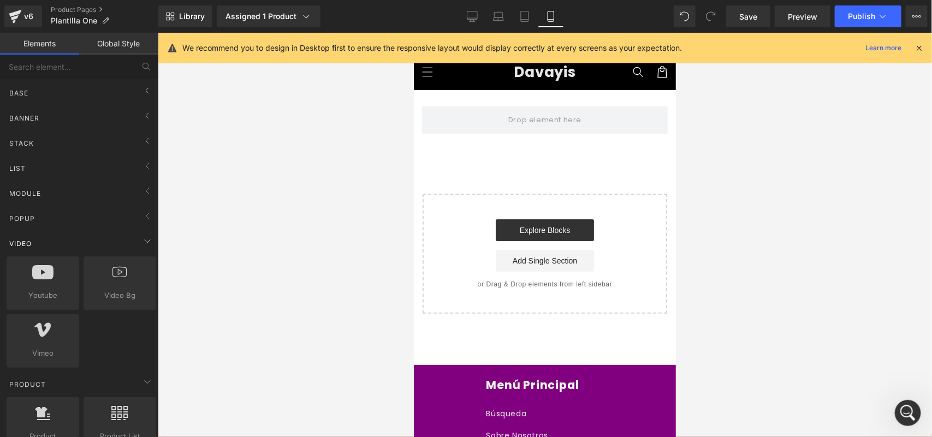
click at [133, 247] on div "Video" at bounding box center [81, 244] width 154 height 22
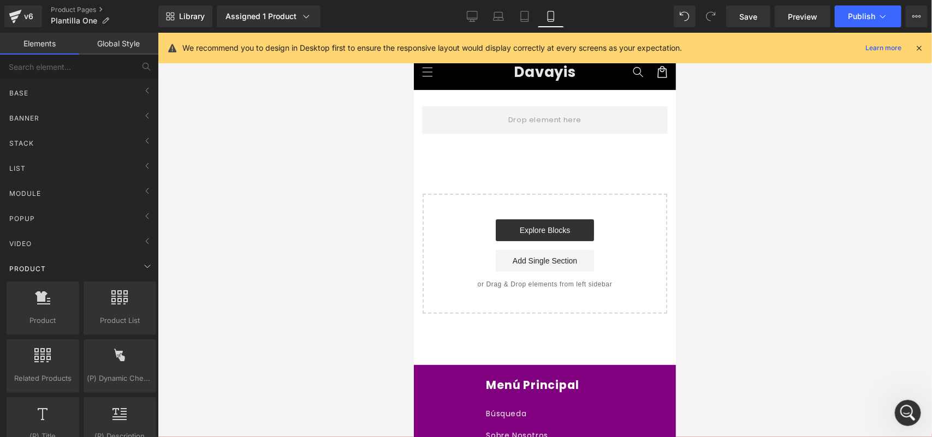
click at [134, 268] on div "Product" at bounding box center [81, 269] width 154 height 22
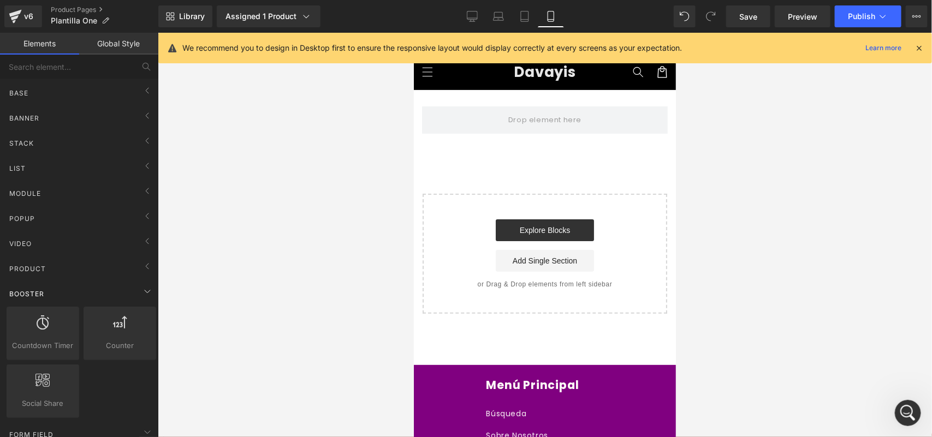
click at [129, 294] on div "Booster" at bounding box center [81, 294] width 154 height 22
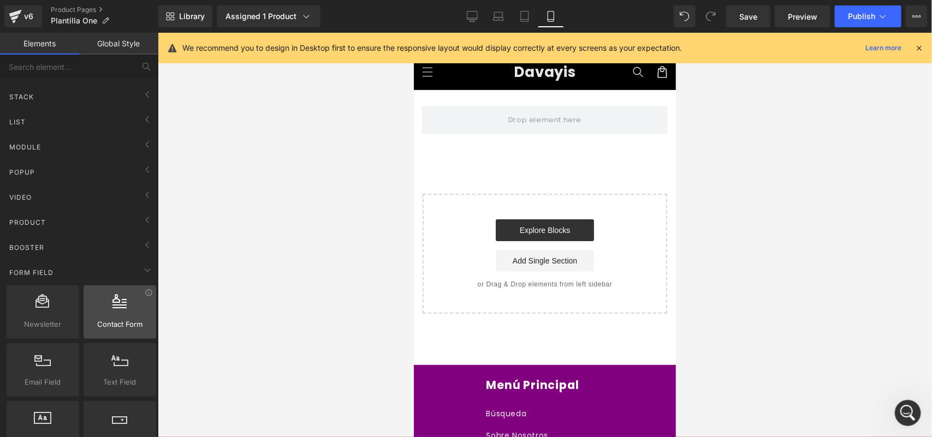
scroll to position [136, 0]
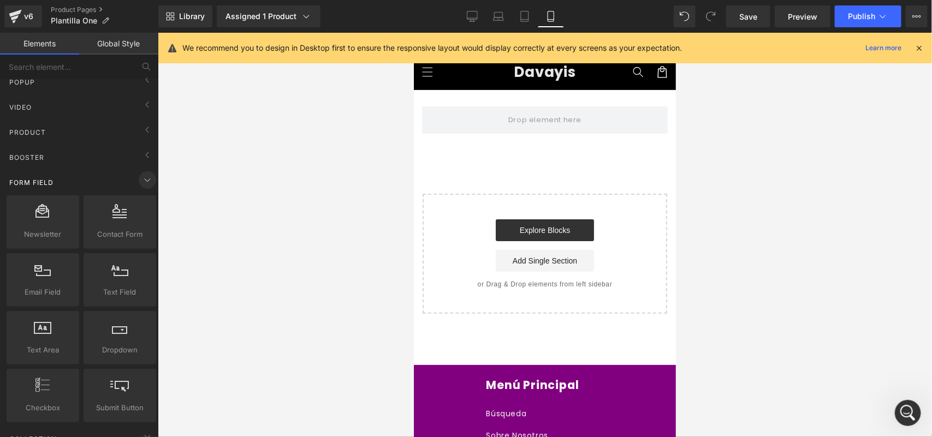
click at [142, 185] on icon at bounding box center [147, 180] width 13 height 13
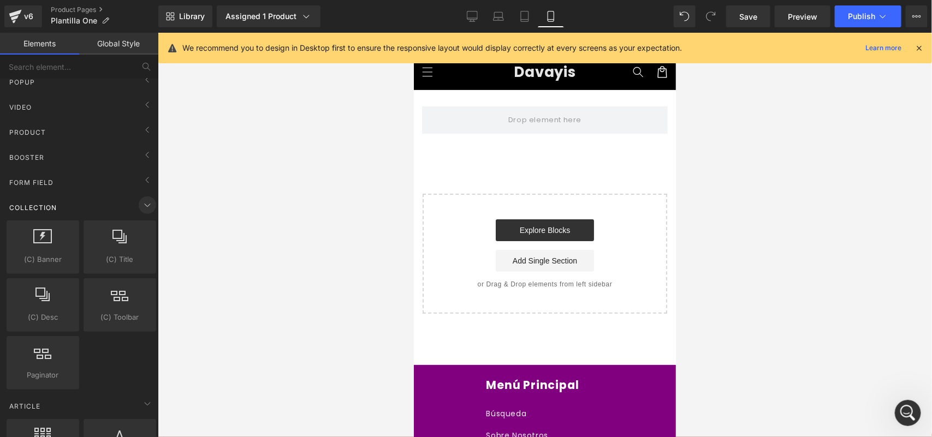
click at [143, 207] on icon at bounding box center [147, 205] width 13 height 13
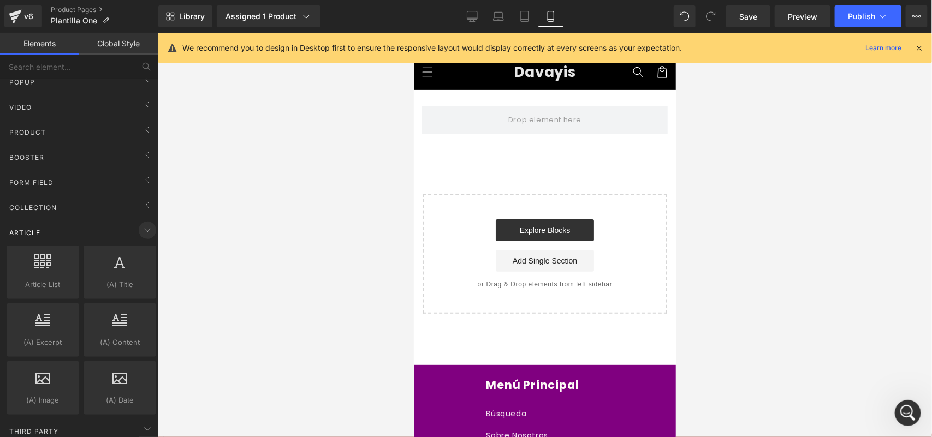
click at [142, 230] on icon at bounding box center [147, 230] width 13 height 13
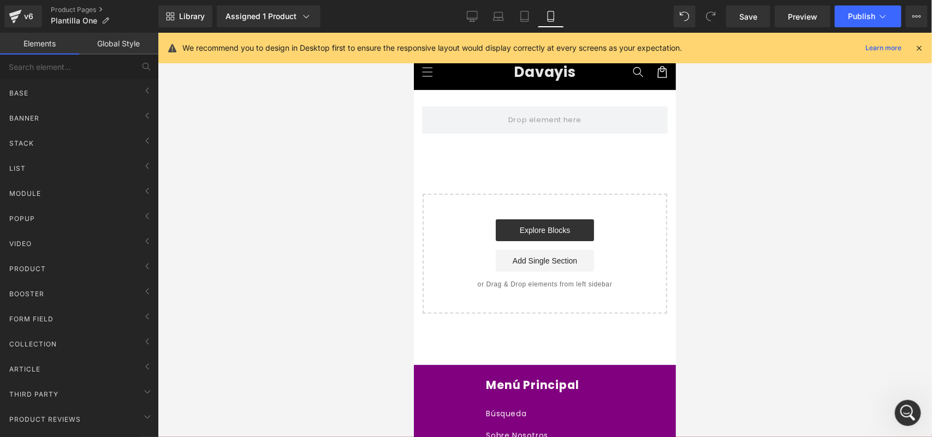
scroll to position [1125, 0]
click at [130, 42] on link "Global Style" at bounding box center [118, 44] width 79 height 22
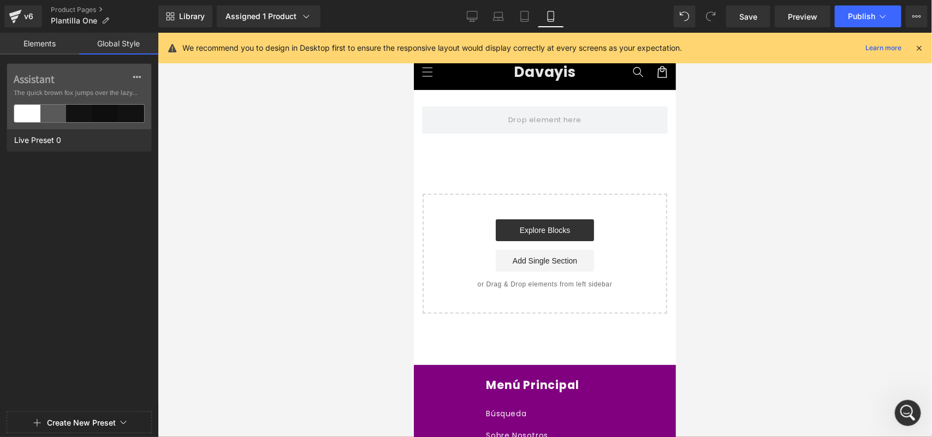
click at [47, 42] on link "Elements" at bounding box center [39, 44] width 79 height 22
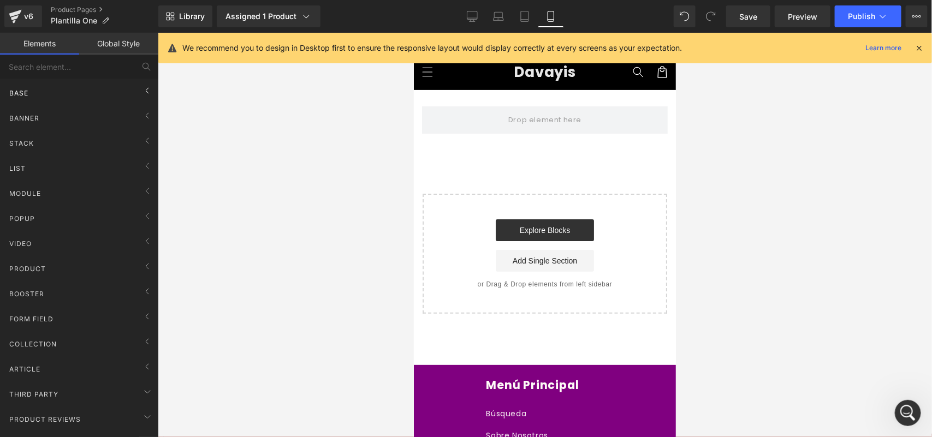
click at [98, 104] on div "Base" at bounding box center [81, 93] width 154 height 22
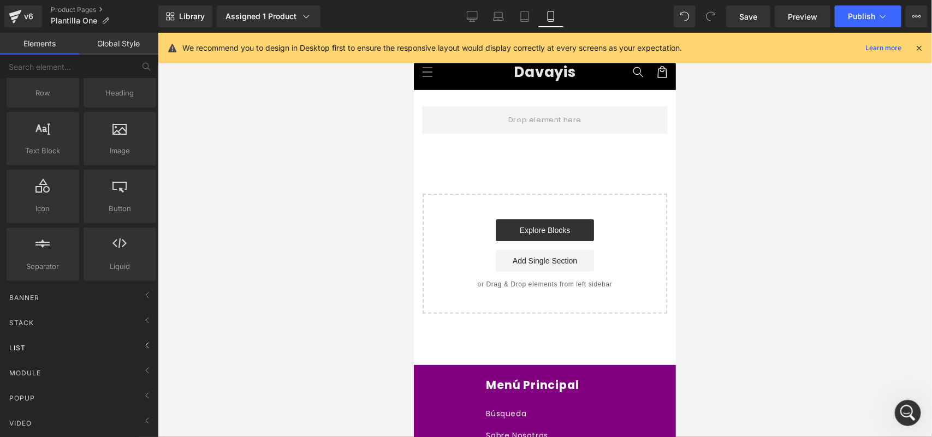
scroll to position [205, 0]
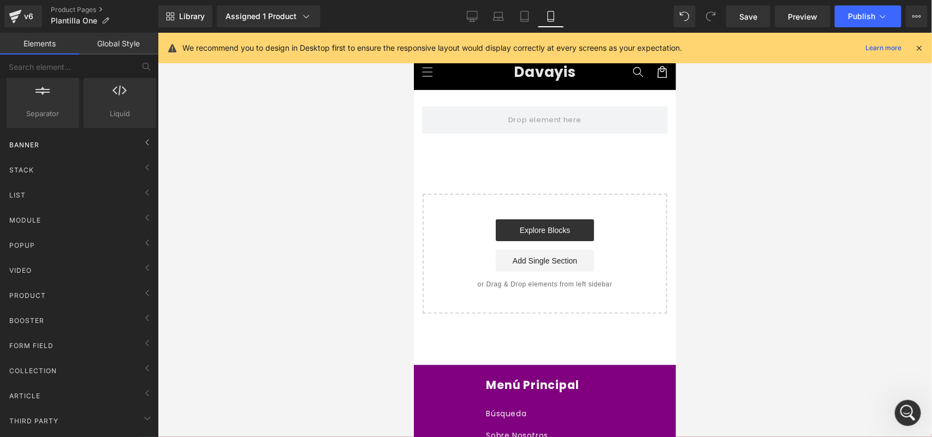
click at [78, 145] on div "Banner" at bounding box center [81, 145] width 154 height 22
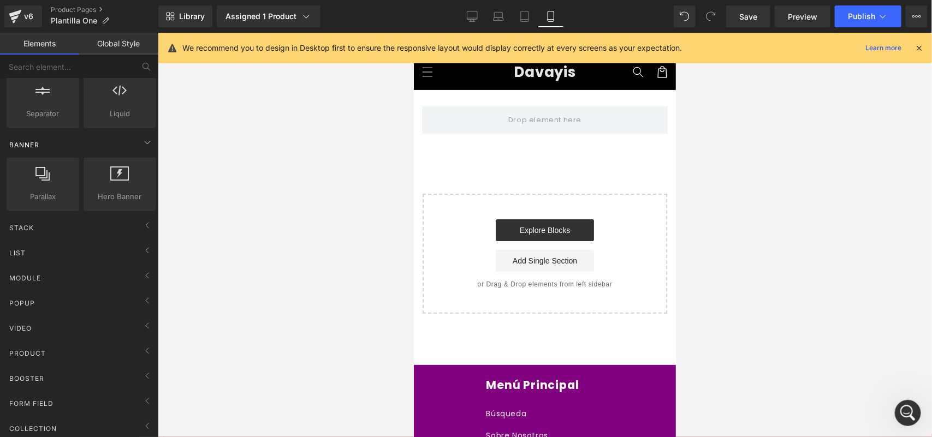
click at [119, 148] on div "Banner" at bounding box center [81, 145] width 154 height 22
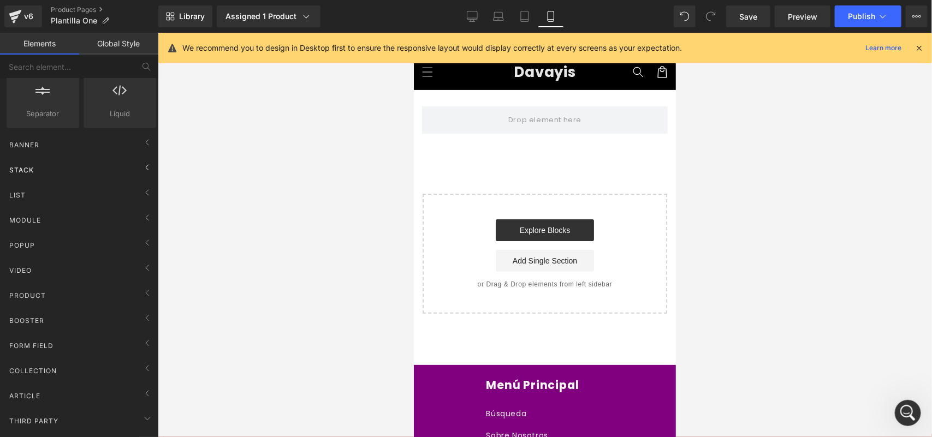
click at [91, 178] on div "Stack" at bounding box center [81, 170] width 154 height 22
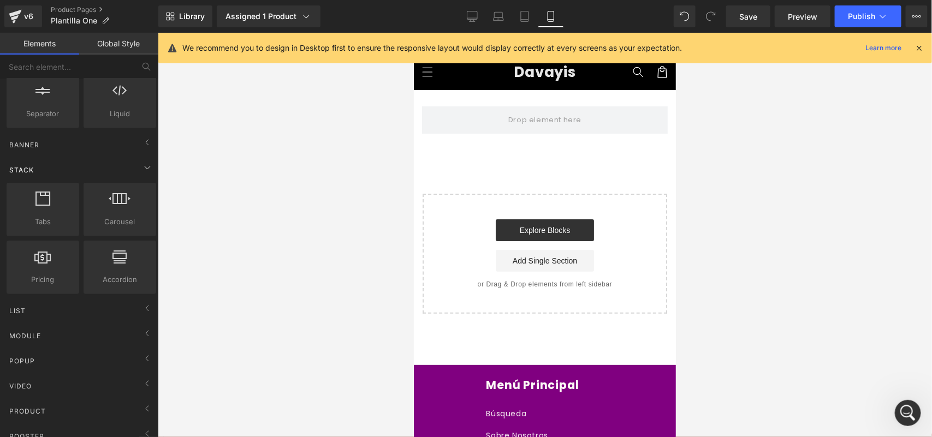
click at [91, 178] on div "Stack" at bounding box center [81, 170] width 154 height 22
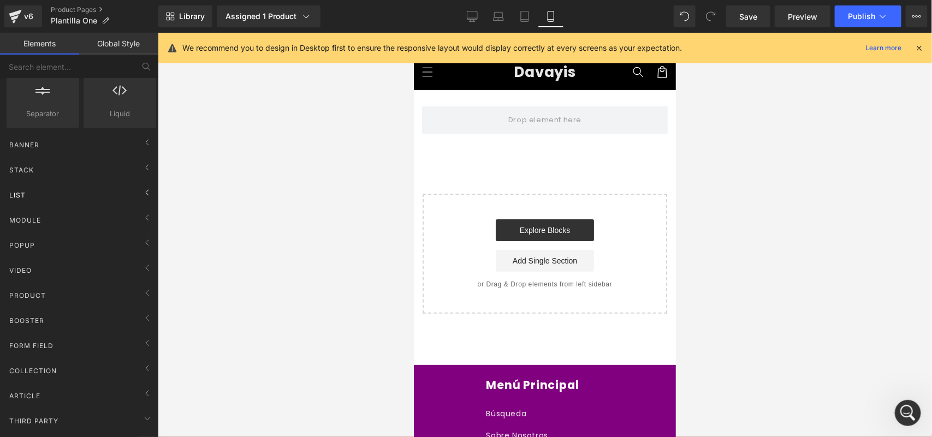
click at [88, 198] on div "List" at bounding box center [81, 195] width 154 height 22
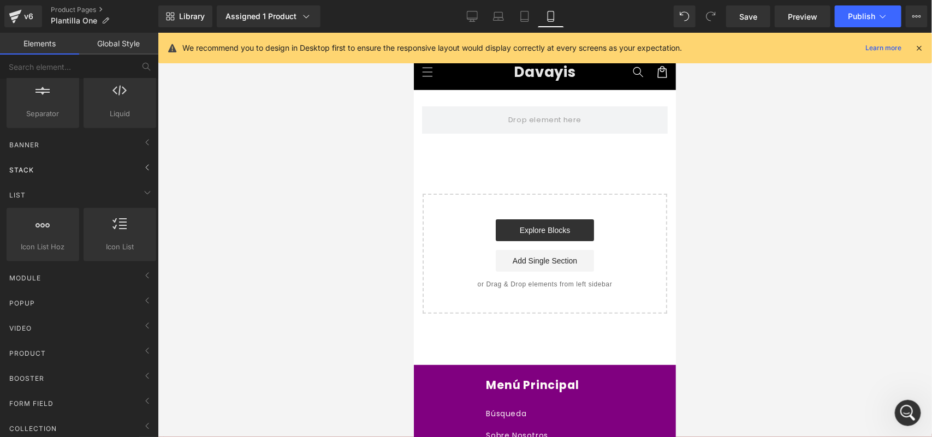
scroll to position [1166, 0]
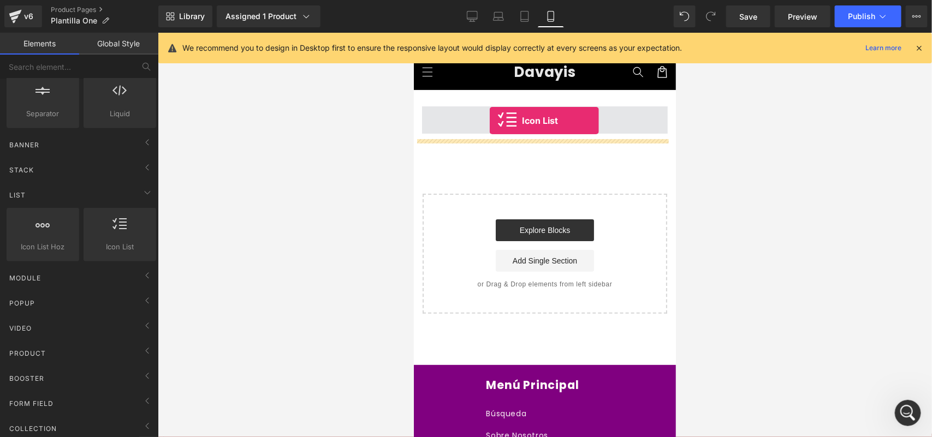
drag, startPoint x: 528, startPoint y: 253, endPoint x: 489, endPoint y: 120, distance: 138.9
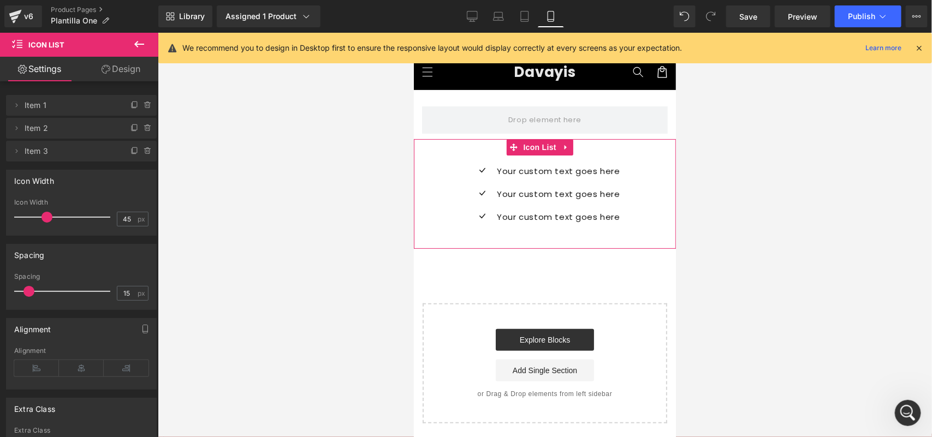
click at [47, 64] on link "Settings" at bounding box center [39, 69] width 79 height 25
click at [104, 69] on icon at bounding box center [106, 69] width 9 height 9
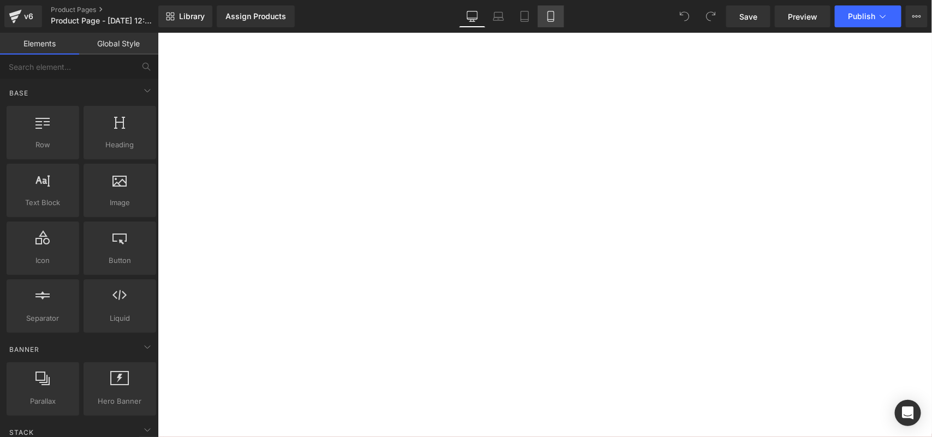
click at [553, 15] on icon at bounding box center [550, 16] width 11 height 11
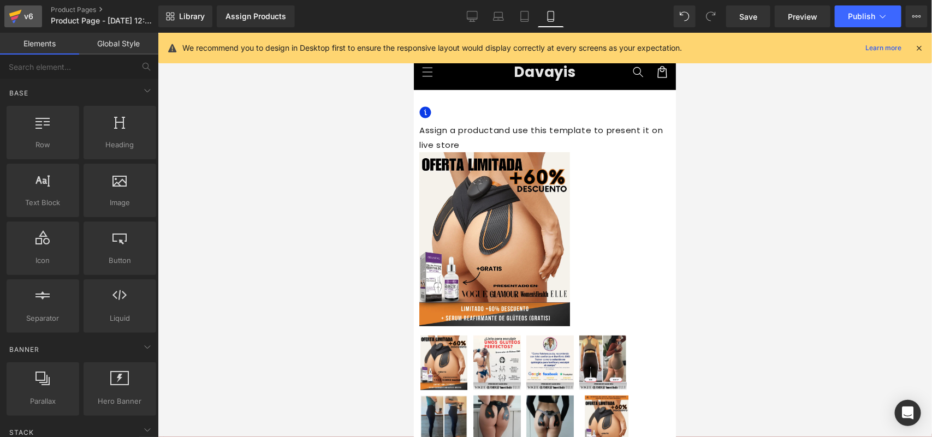
click at [14, 11] on icon at bounding box center [15, 16] width 13 height 27
